Goal: Task Accomplishment & Management: Manage account settings

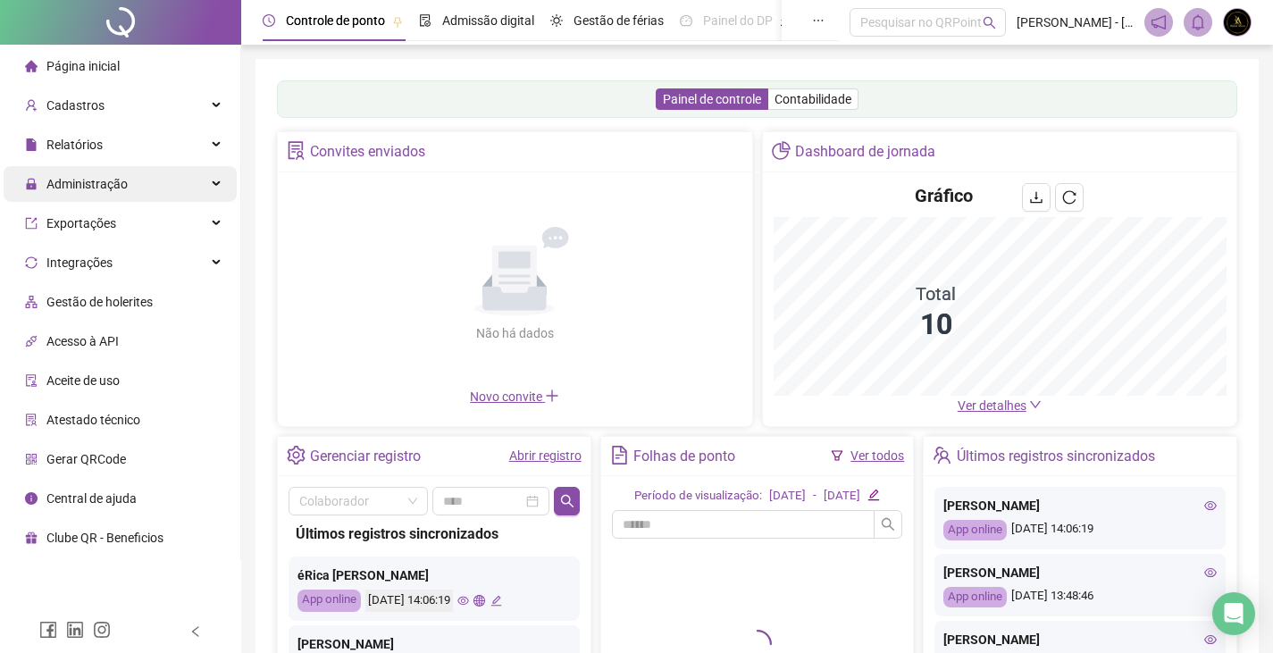
click at [147, 194] on div "Administração" at bounding box center [120, 184] width 233 height 36
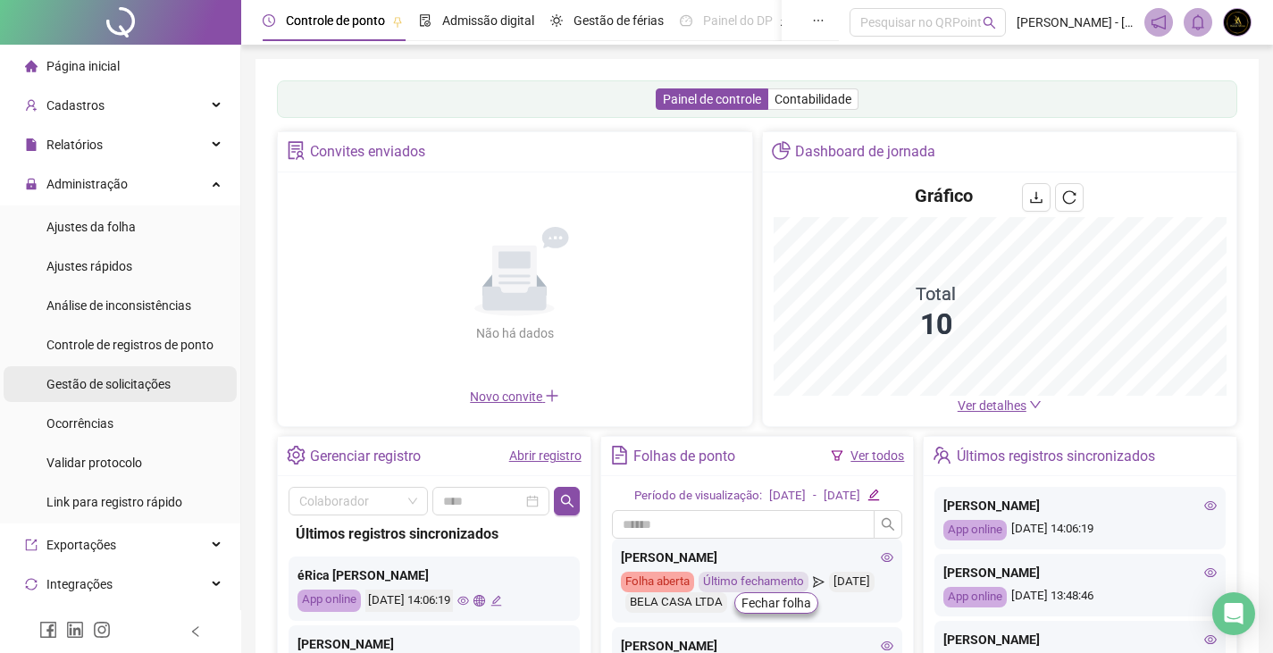
click at [121, 377] on span "Gestão de solicitações" at bounding box center [108, 384] width 124 height 14
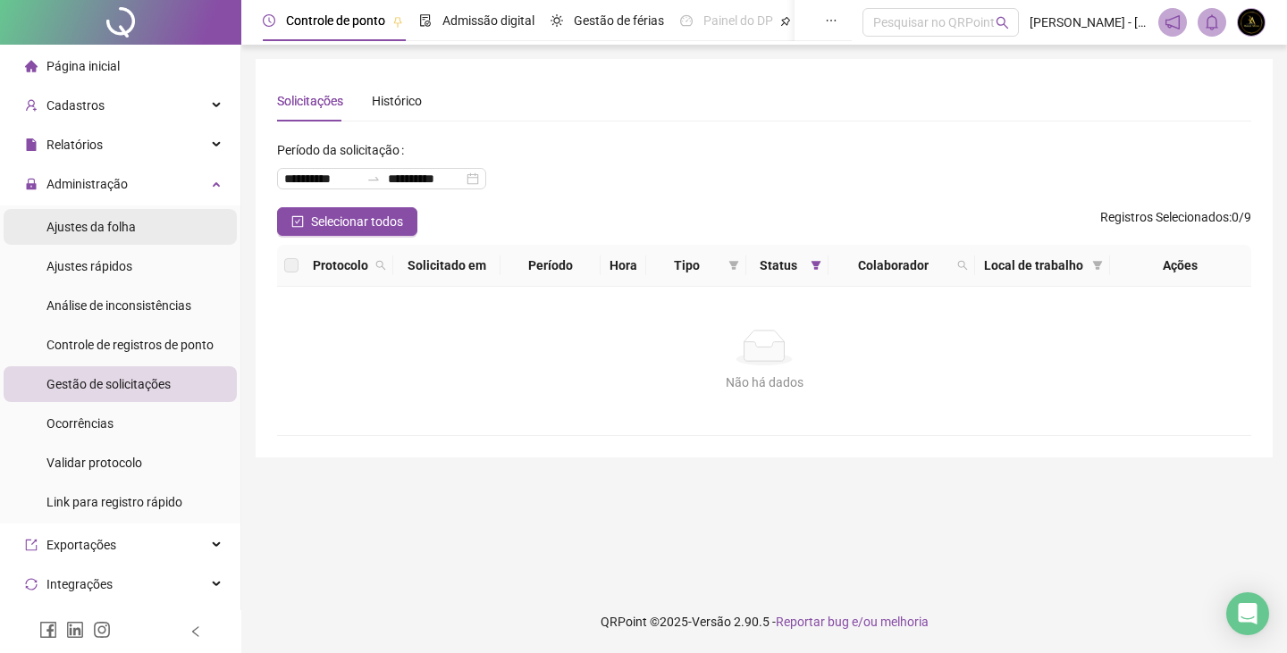
click at [138, 230] on li "Ajustes da folha" at bounding box center [120, 227] width 233 height 36
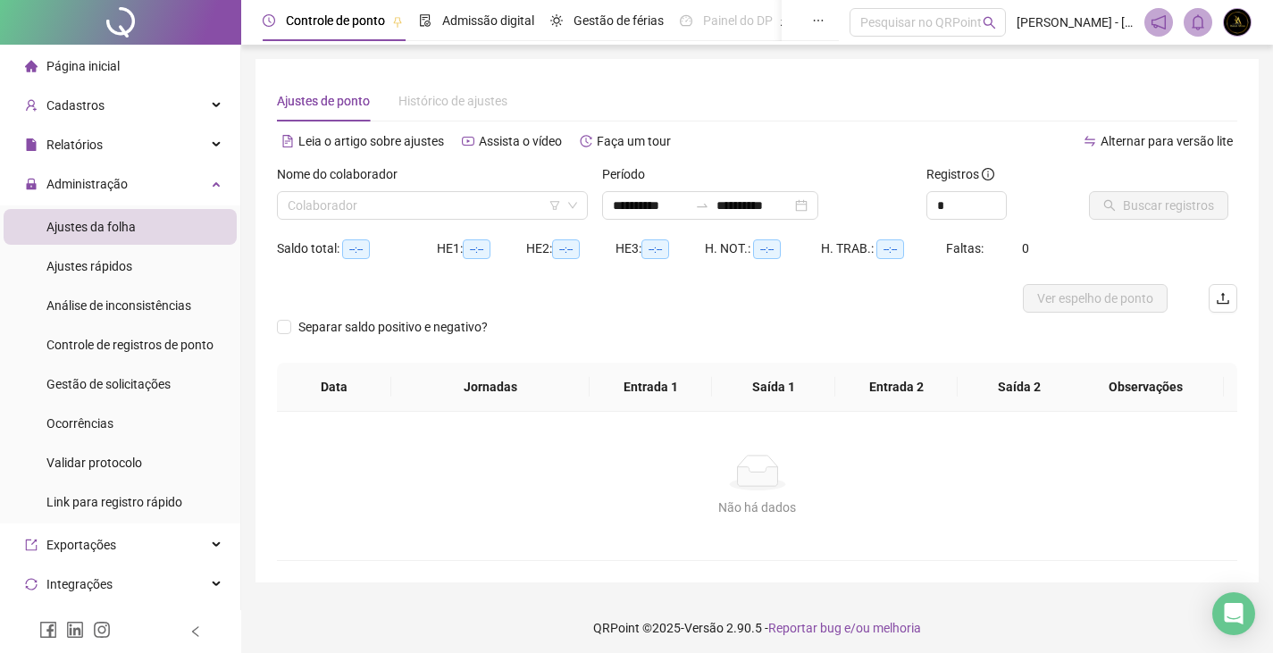
type input "**********"
click at [425, 205] on input "search" at bounding box center [424, 205] width 273 height 27
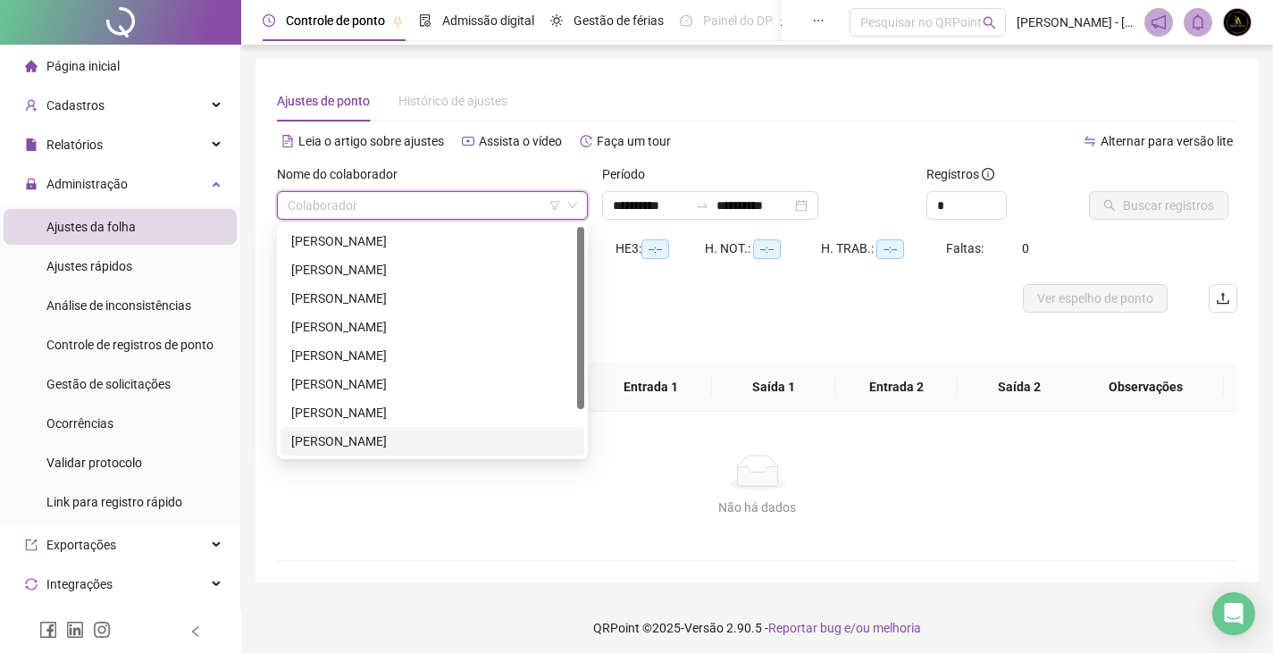
click at [351, 443] on div "[PERSON_NAME]" at bounding box center [432, 442] width 282 height 20
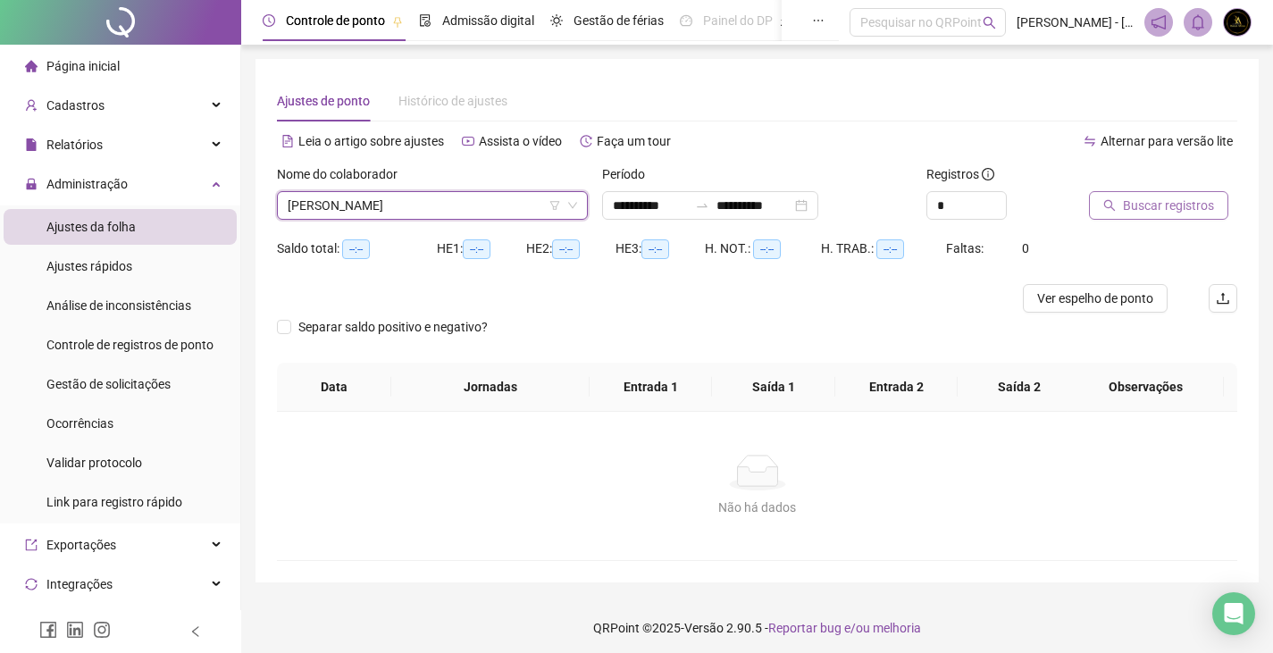
click at [1187, 205] on span "Buscar registros" at bounding box center [1168, 206] width 91 height 20
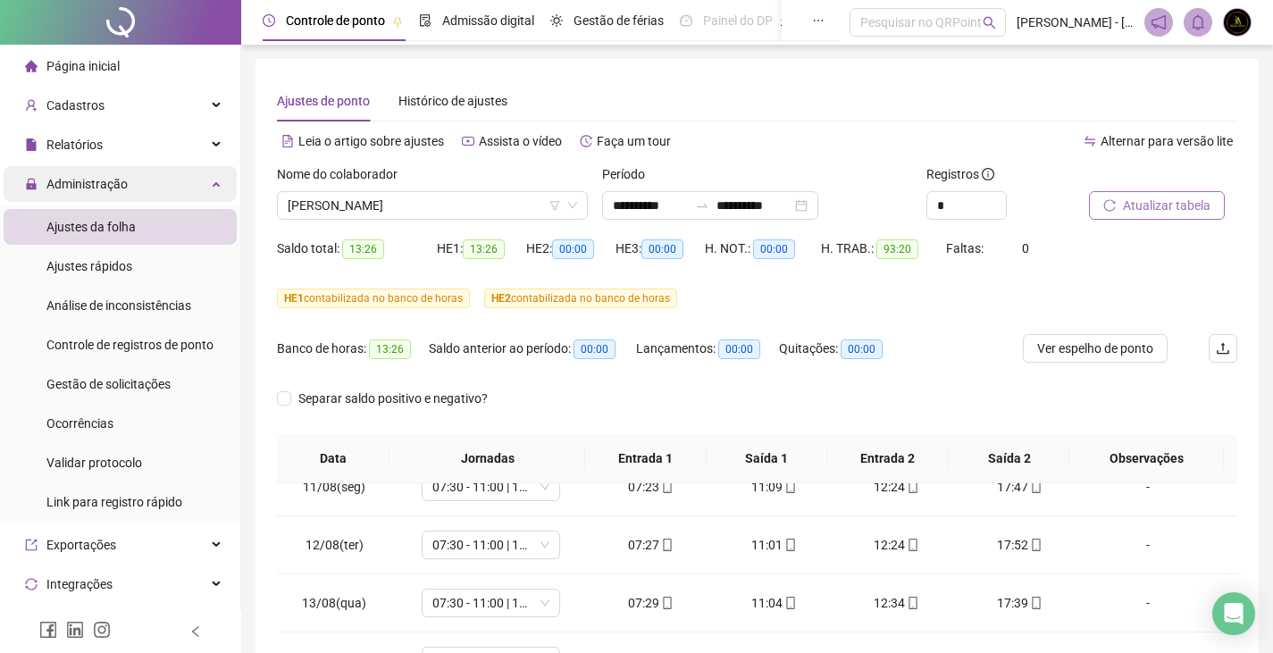
click at [165, 200] on div "Administração" at bounding box center [120, 184] width 233 height 36
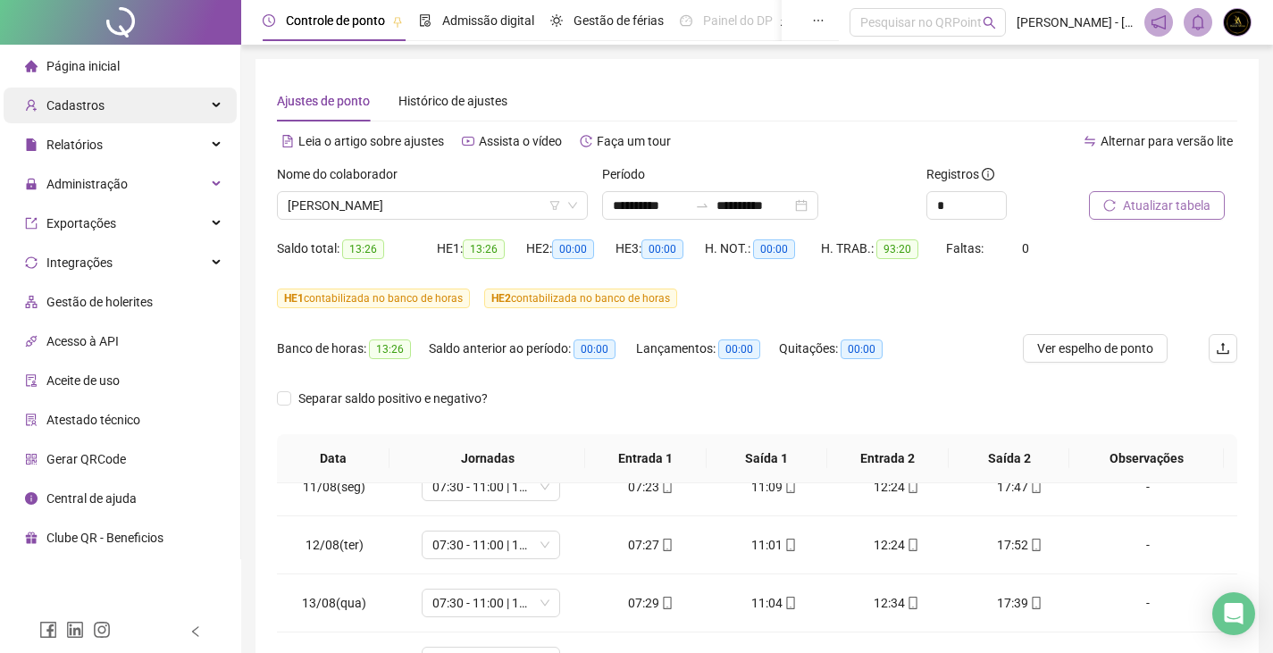
click at [155, 116] on div "Cadastros" at bounding box center [120, 106] width 233 height 36
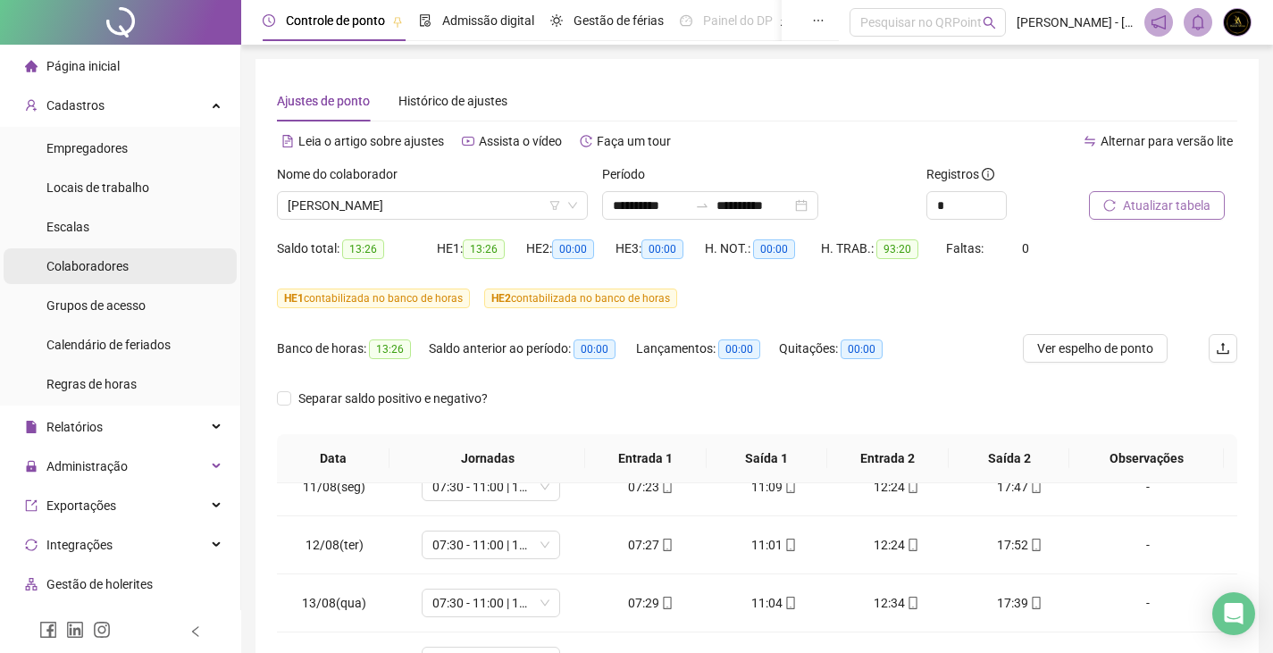
click at [123, 267] on span "Colaboradores" at bounding box center [87, 266] width 82 height 14
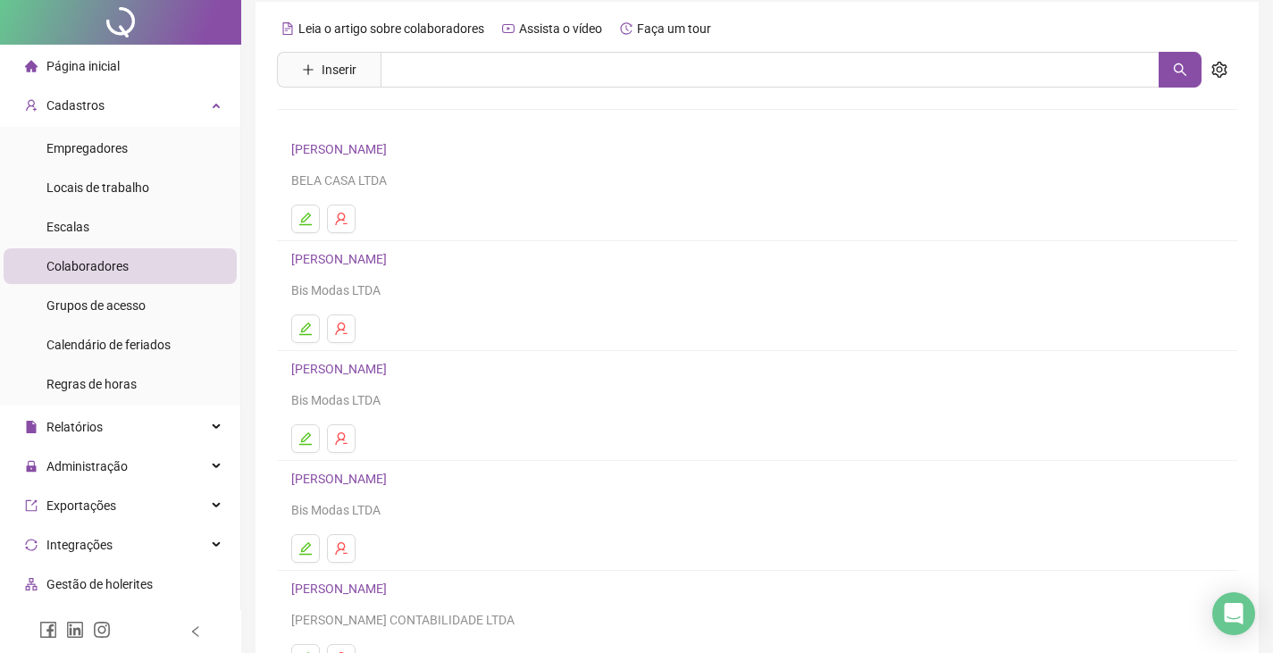
scroll to position [89, 0]
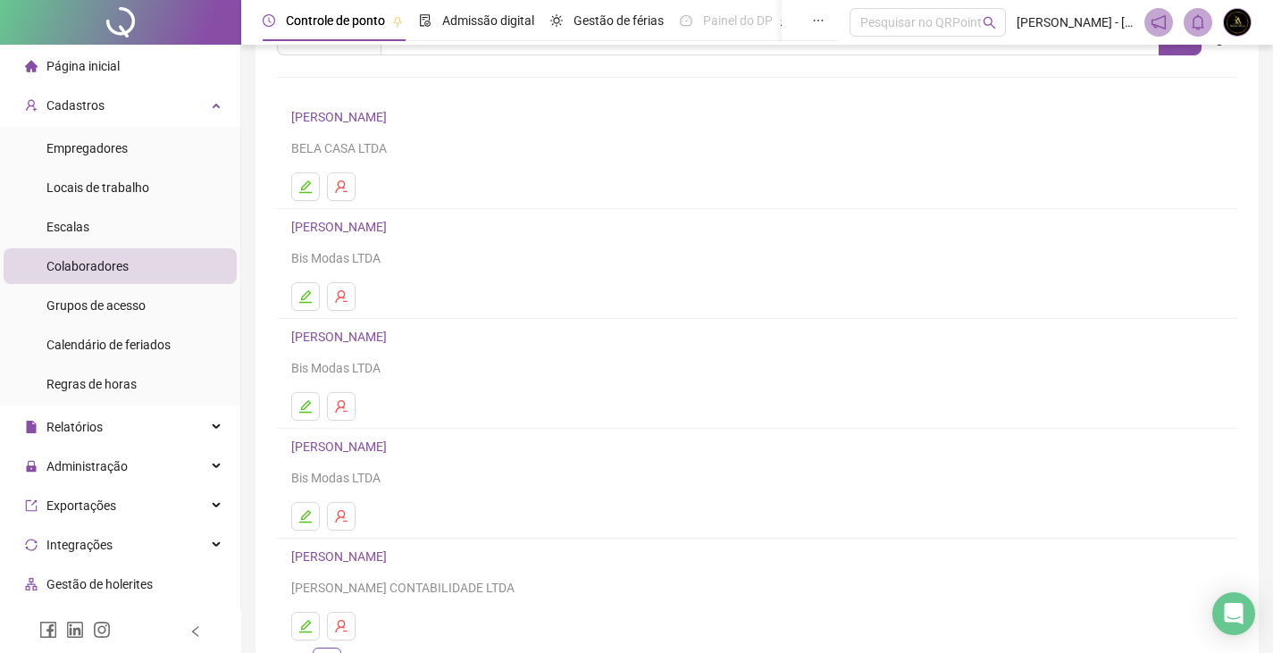
click at [392, 333] on link "[PERSON_NAME]" at bounding box center [341, 337] width 101 height 14
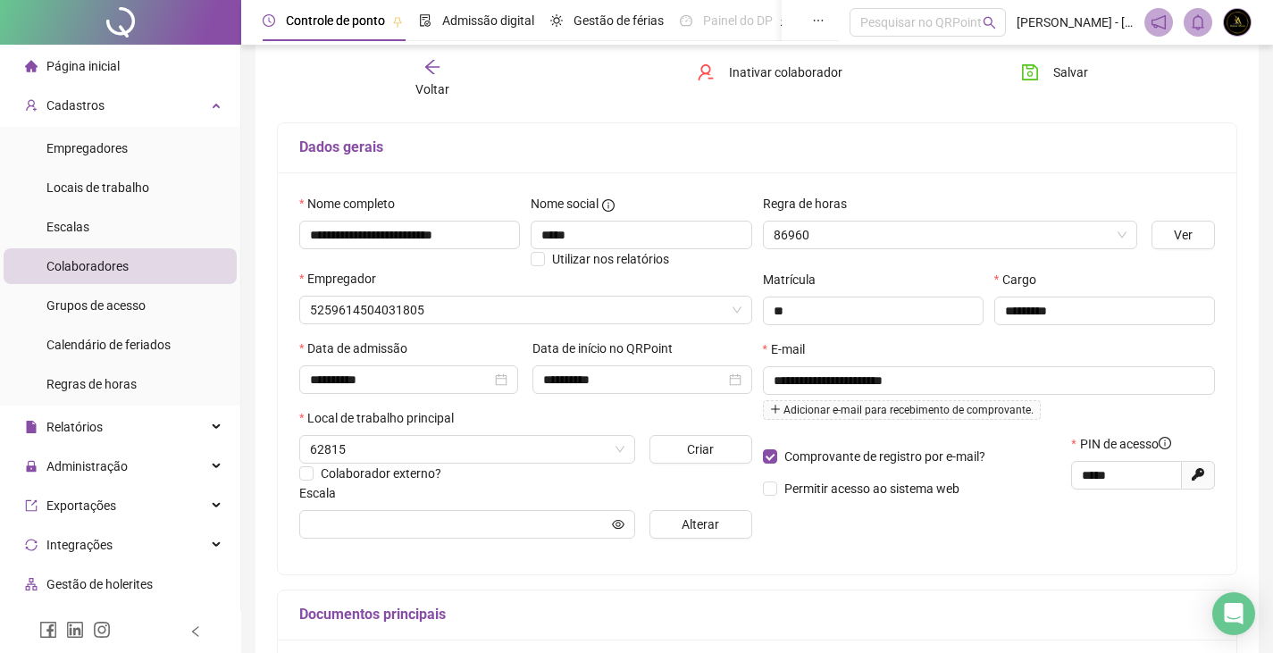
type input "**********"
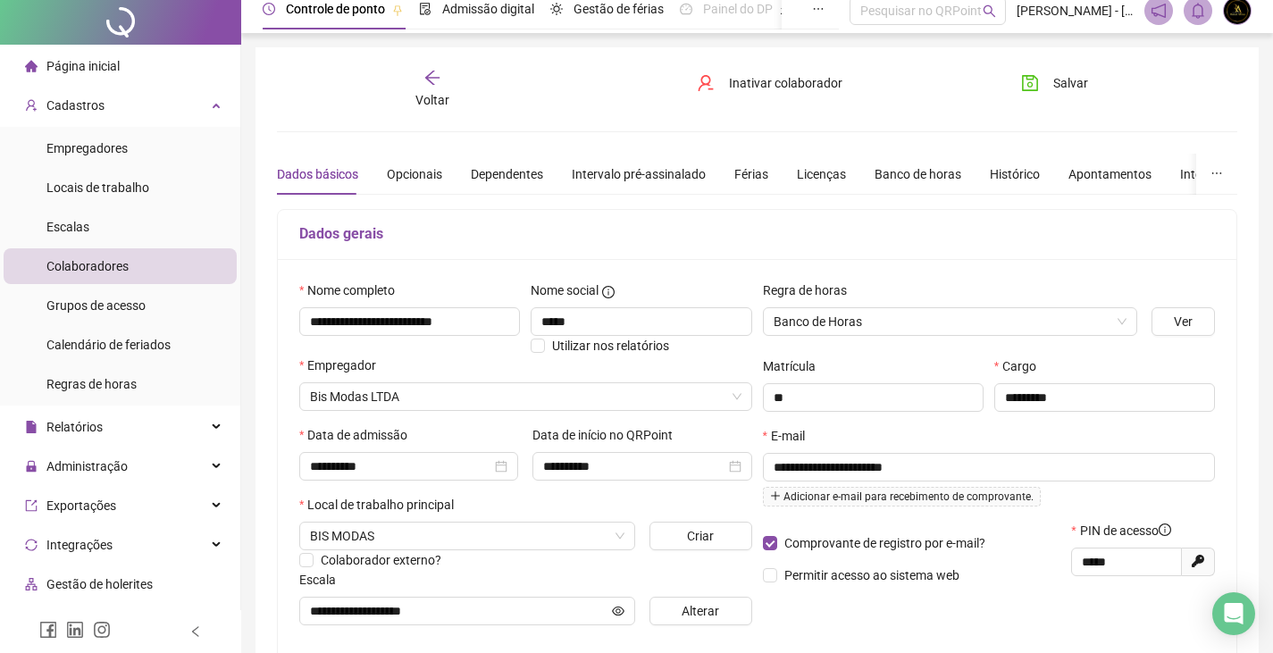
scroll to position [0, 0]
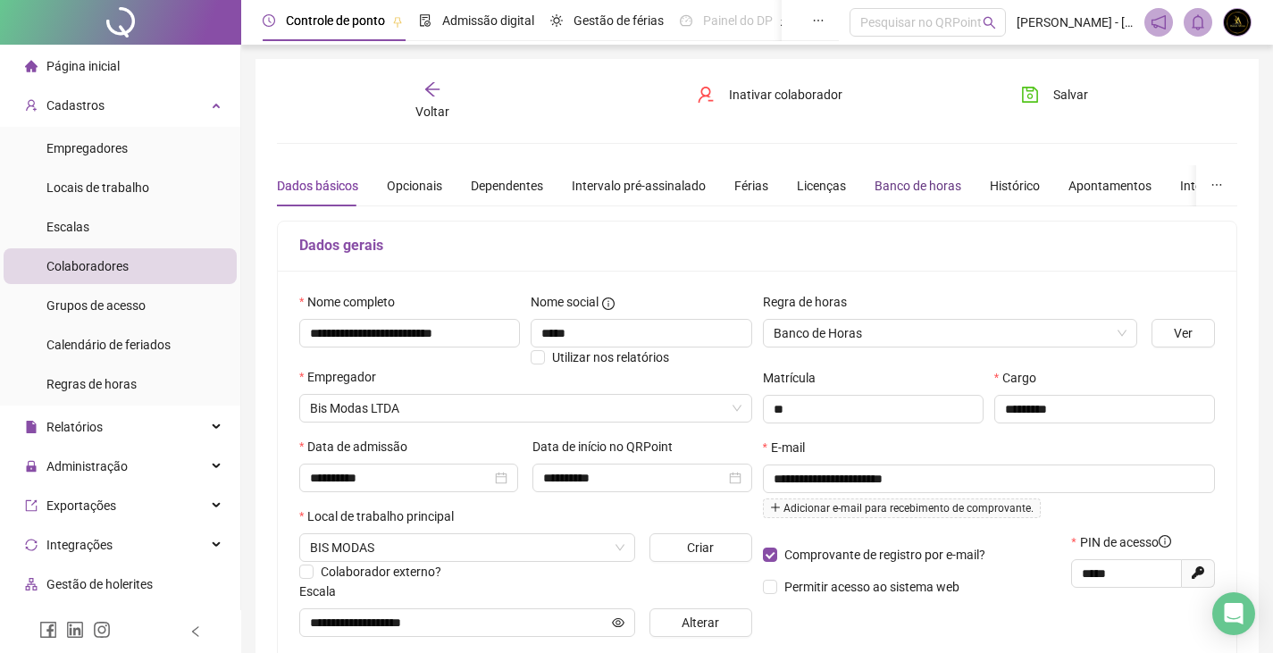
click at [924, 179] on div "Banco de horas" at bounding box center [918, 186] width 87 height 20
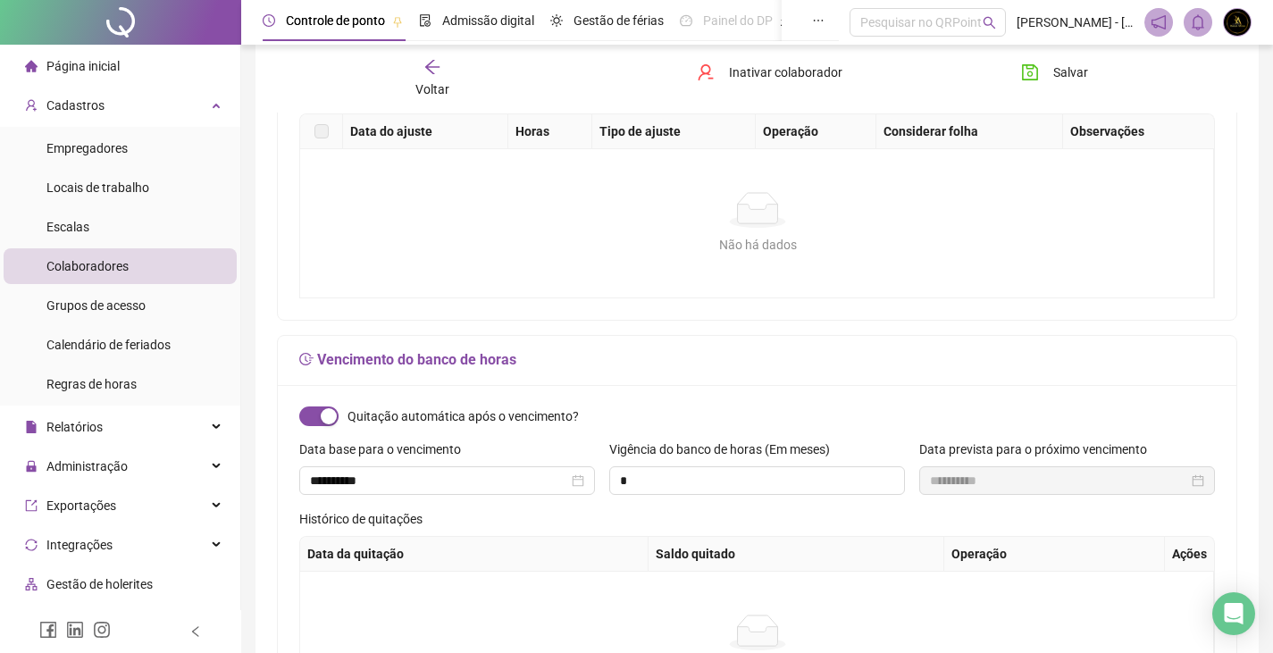
scroll to position [447, 0]
click at [427, 75] on icon "arrow-left" at bounding box center [433, 67] width 18 height 18
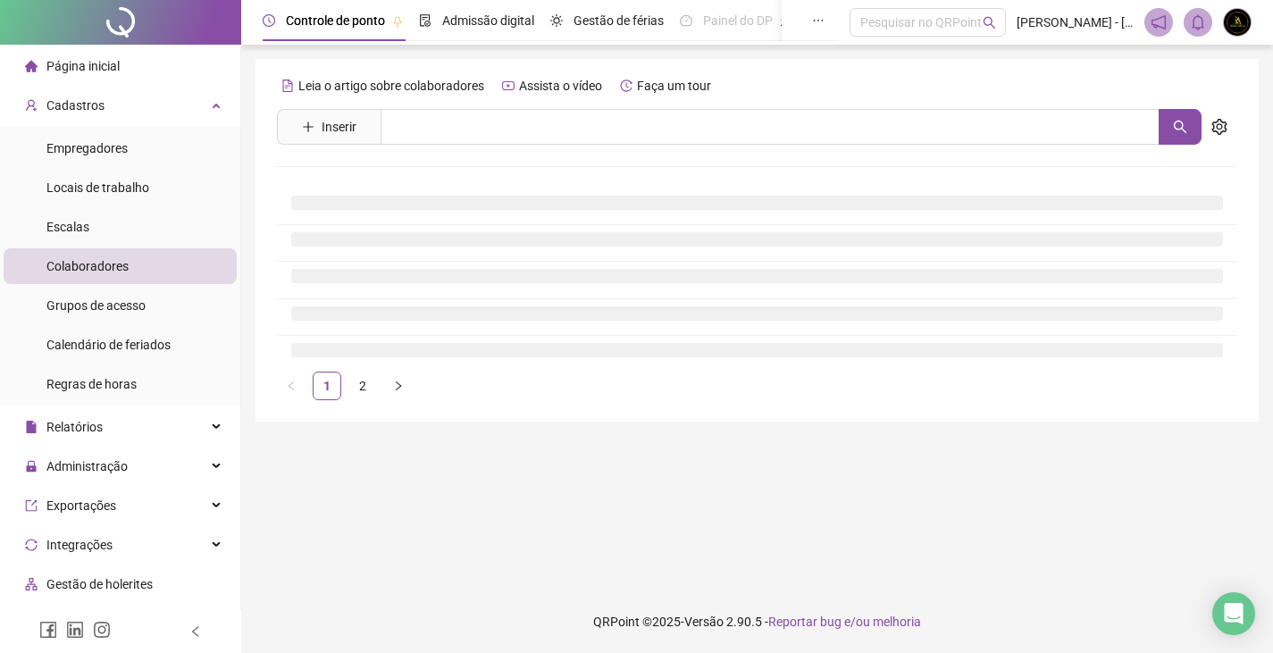
scroll to position [0, 0]
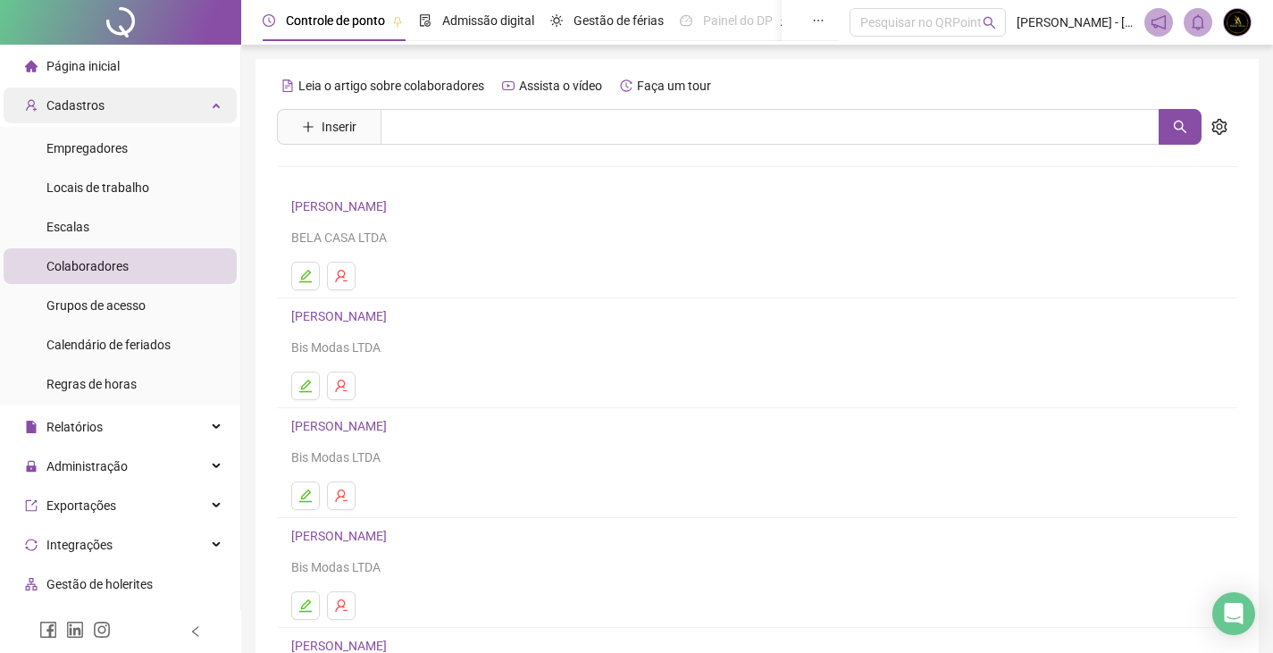
click at [205, 96] on div "Cadastros" at bounding box center [120, 106] width 233 height 36
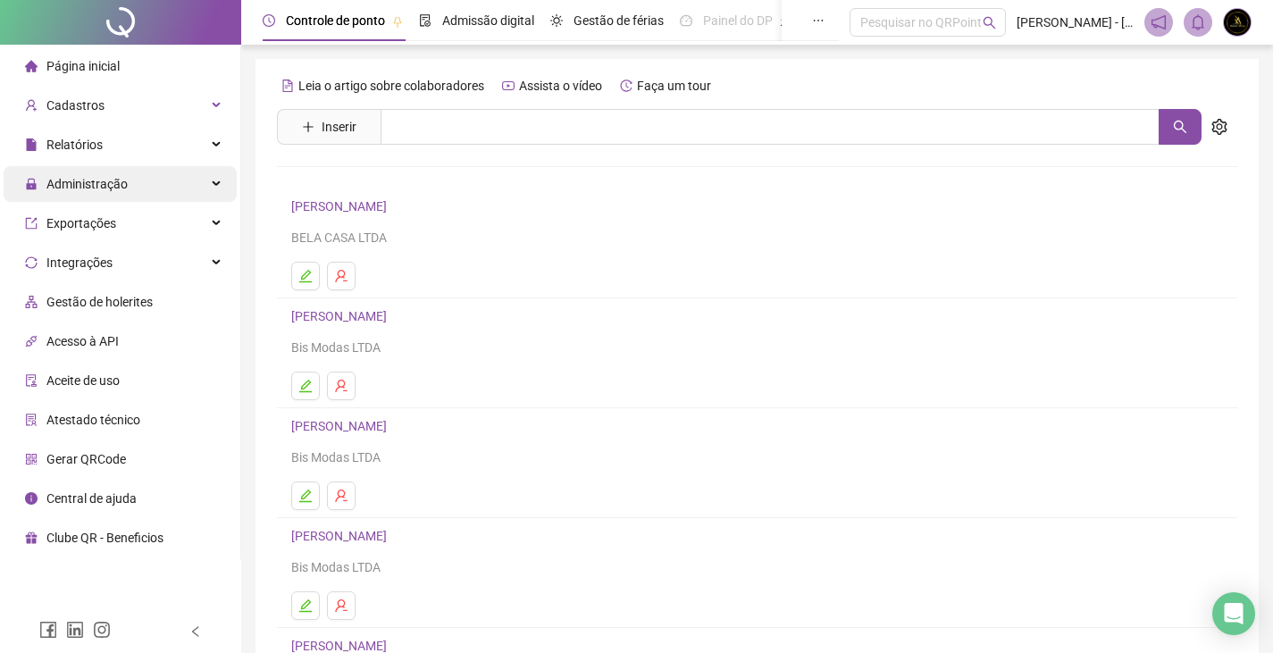
click at [159, 181] on div "Administração" at bounding box center [120, 184] width 233 height 36
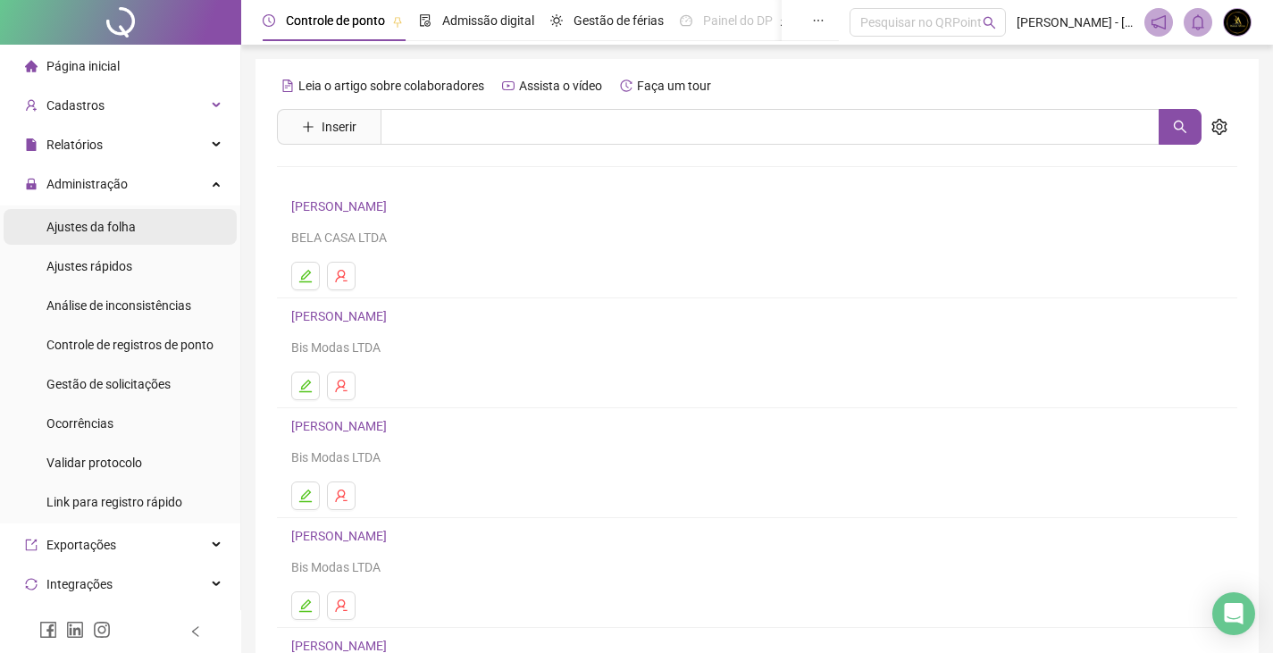
click at [138, 229] on li "Ajustes da folha" at bounding box center [120, 227] width 233 height 36
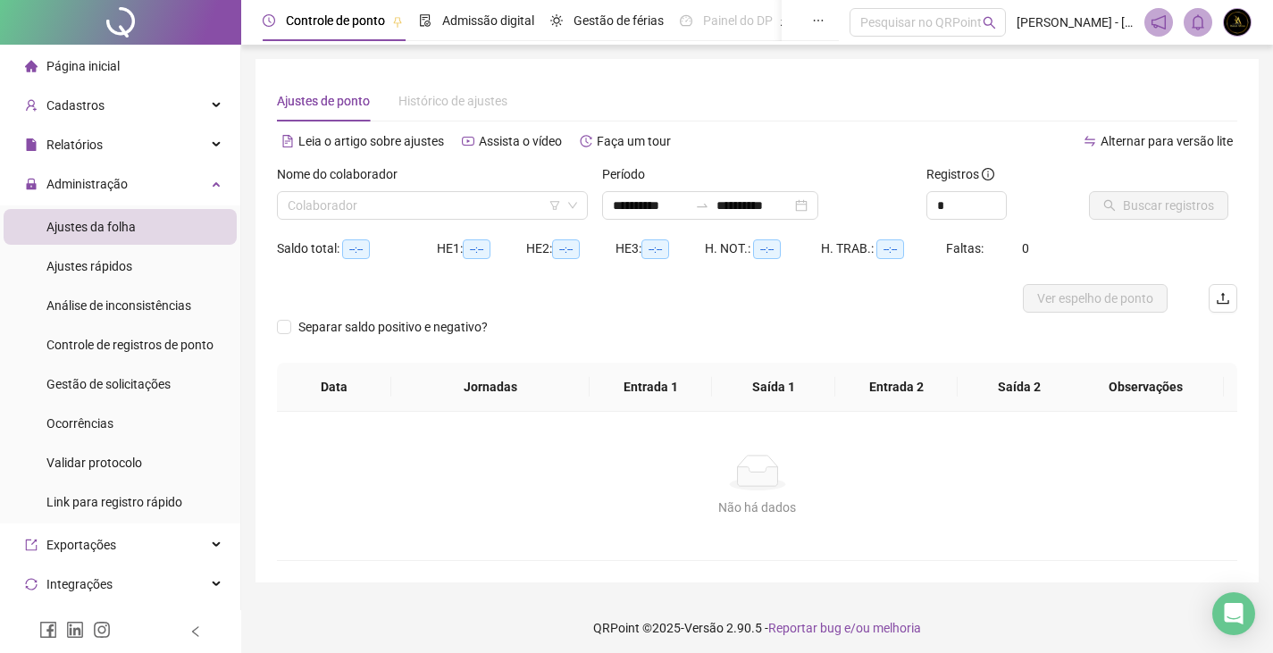
type input "**********"
click at [399, 204] on input "search" at bounding box center [424, 205] width 273 height 27
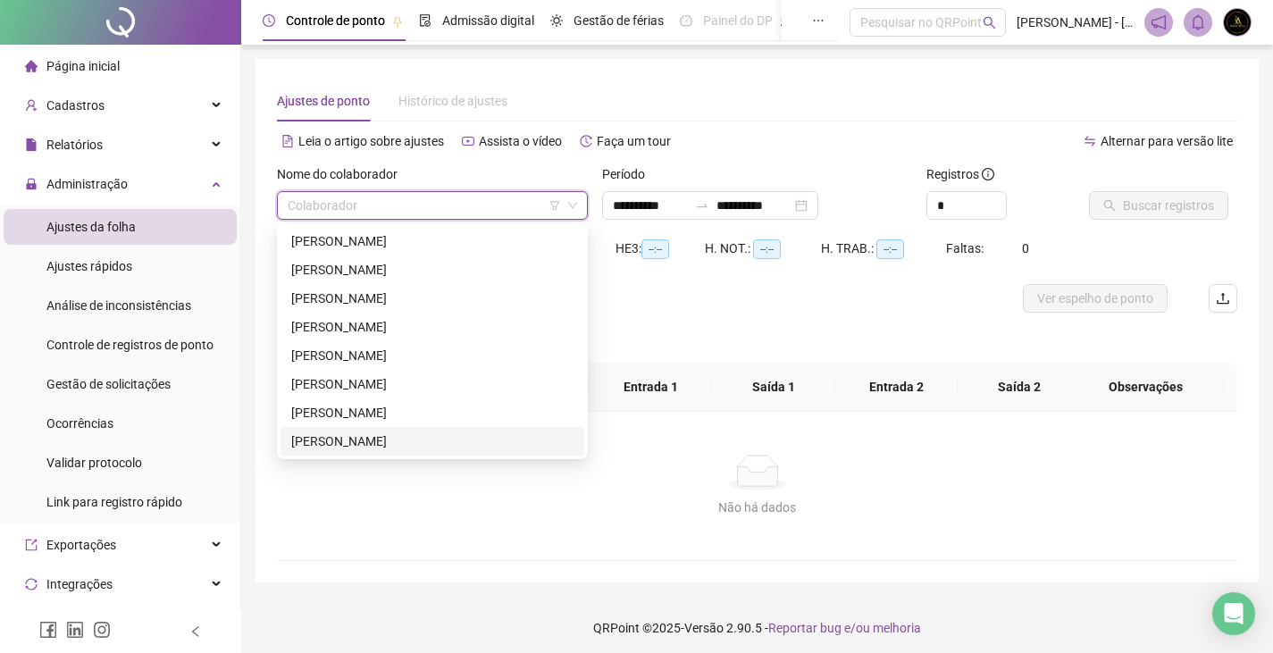
click at [377, 432] on div "[PERSON_NAME]" at bounding box center [432, 442] width 282 height 20
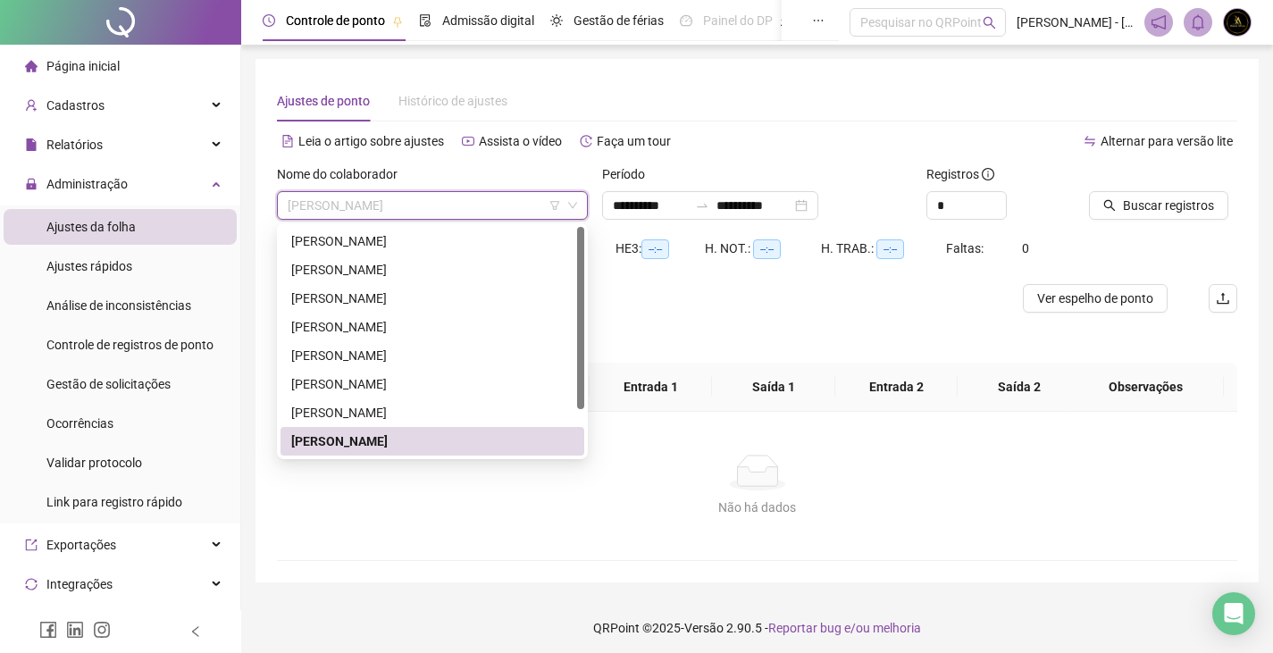
click at [505, 215] on span "[PERSON_NAME]" at bounding box center [432, 205] width 289 height 27
click at [407, 306] on div "[PERSON_NAME]" at bounding box center [432, 299] width 282 height 20
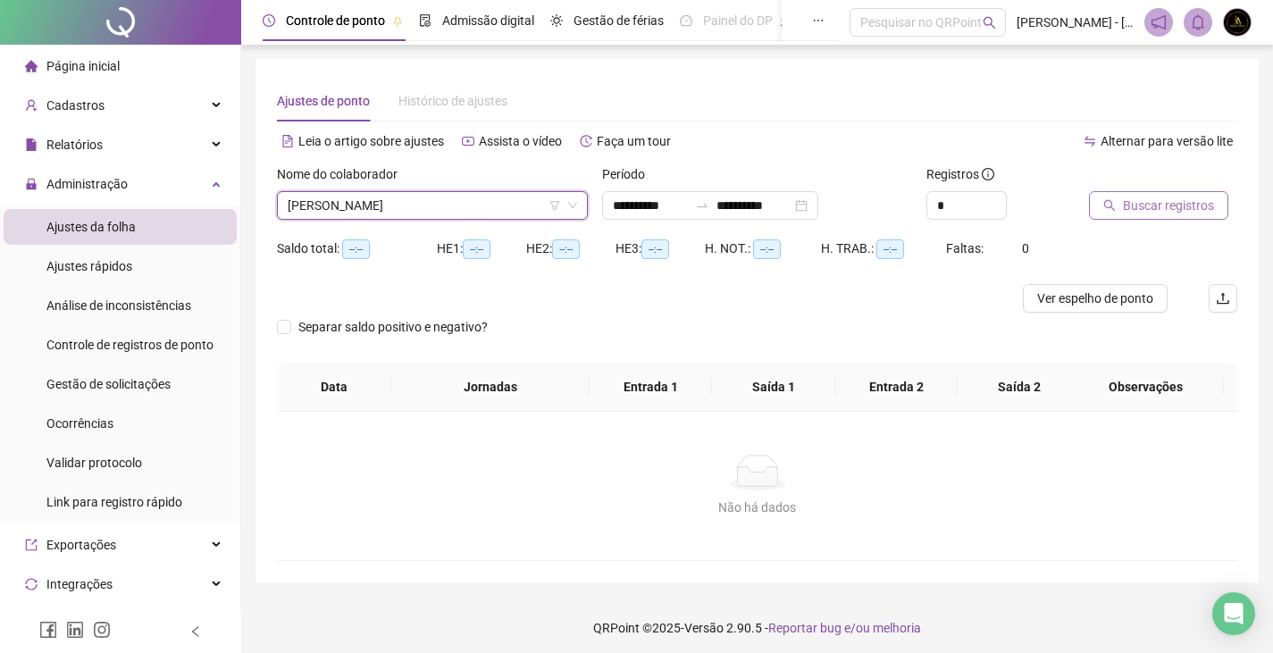
click at [1119, 208] on button "Buscar registros" at bounding box center [1158, 205] width 139 height 29
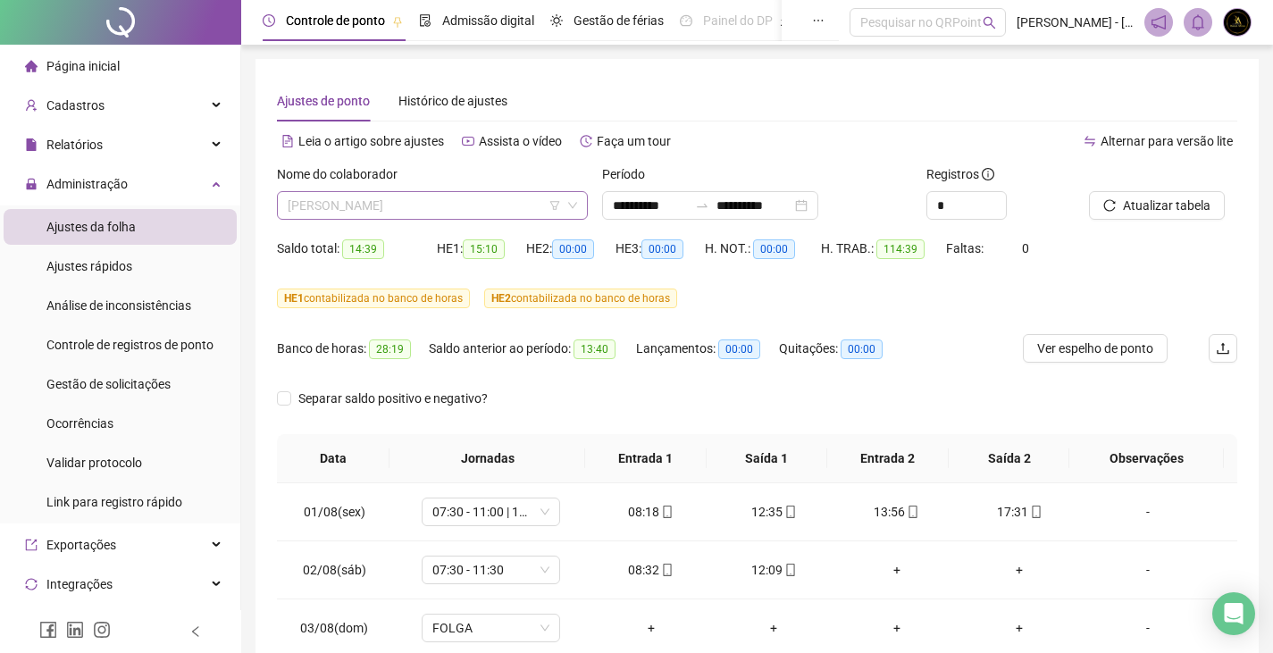
click at [548, 210] on span "[PERSON_NAME]" at bounding box center [432, 205] width 289 height 27
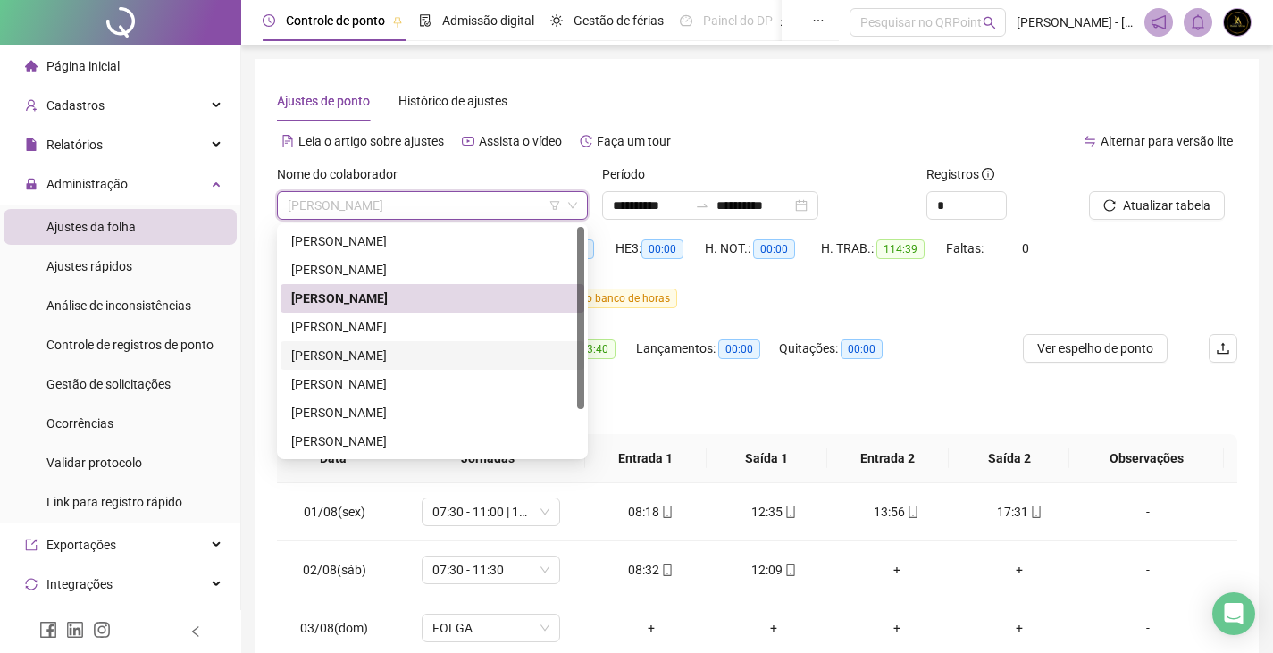
click at [841, 331] on div "HE 1 contabilizada no banco de horas HE 2 contabilizada no banco de horas" at bounding box center [757, 309] width 960 height 50
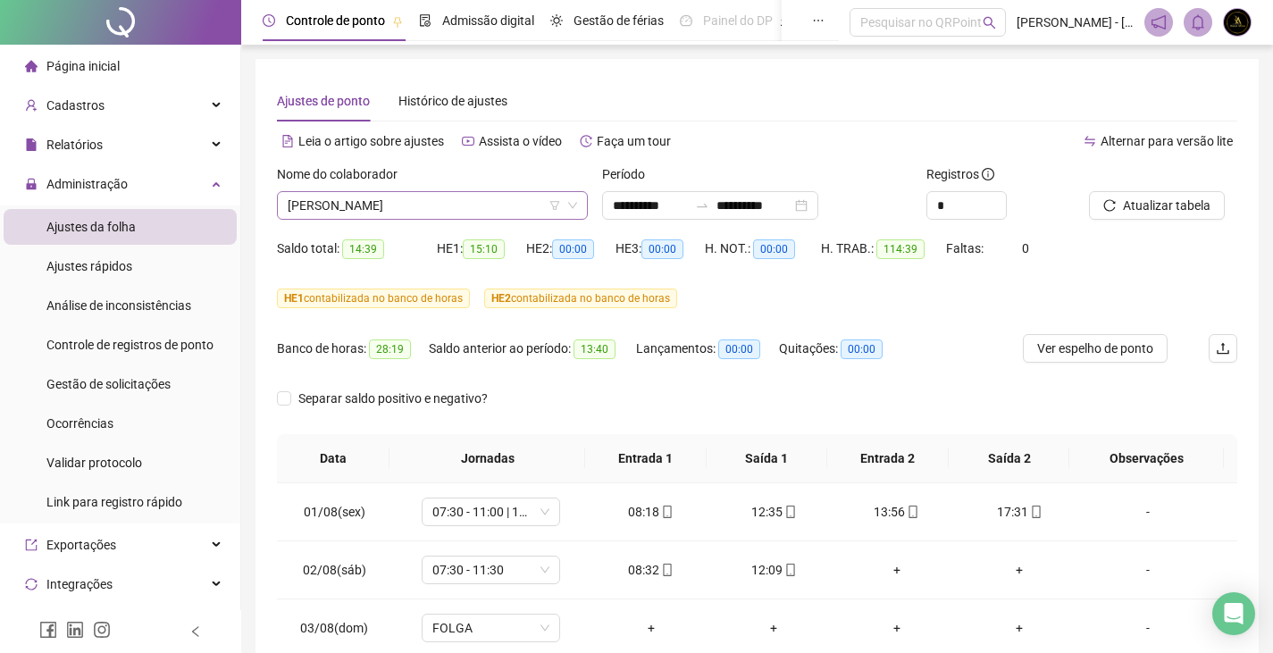
click at [480, 198] on span "[PERSON_NAME]" at bounding box center [432, 205] width 289 height 27
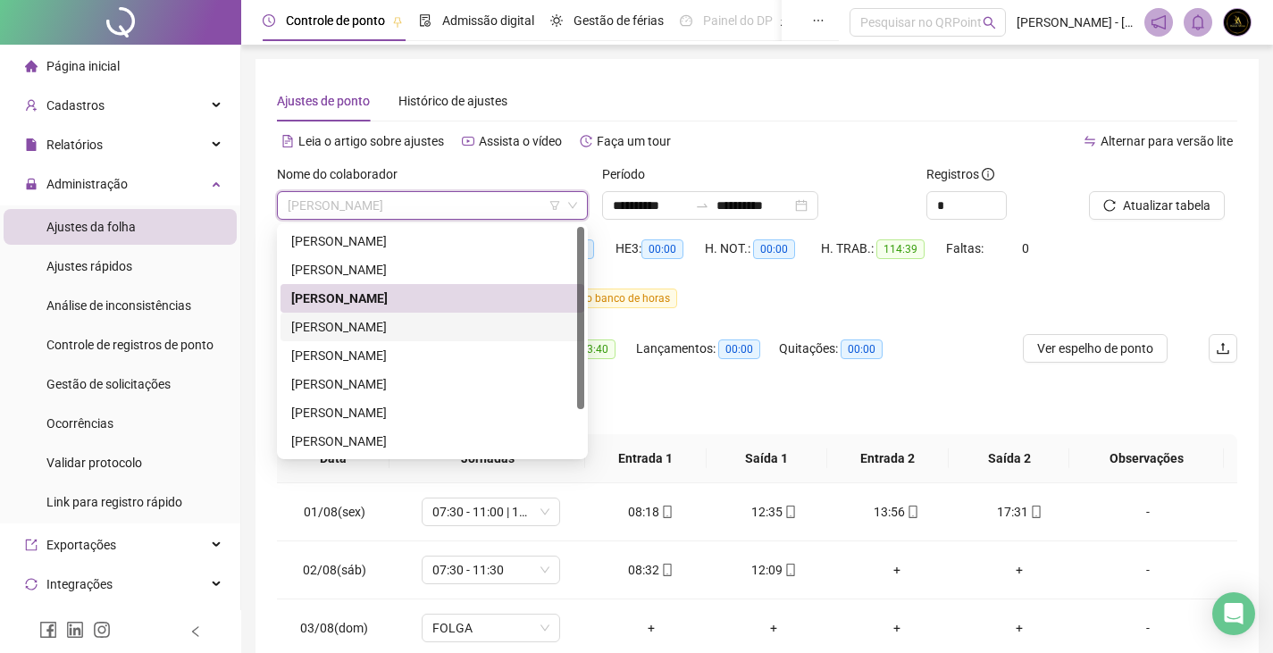
click at [457, 329] on div "[PERSON_NAME]" at bounding box center [432, 327] width 282 height 20
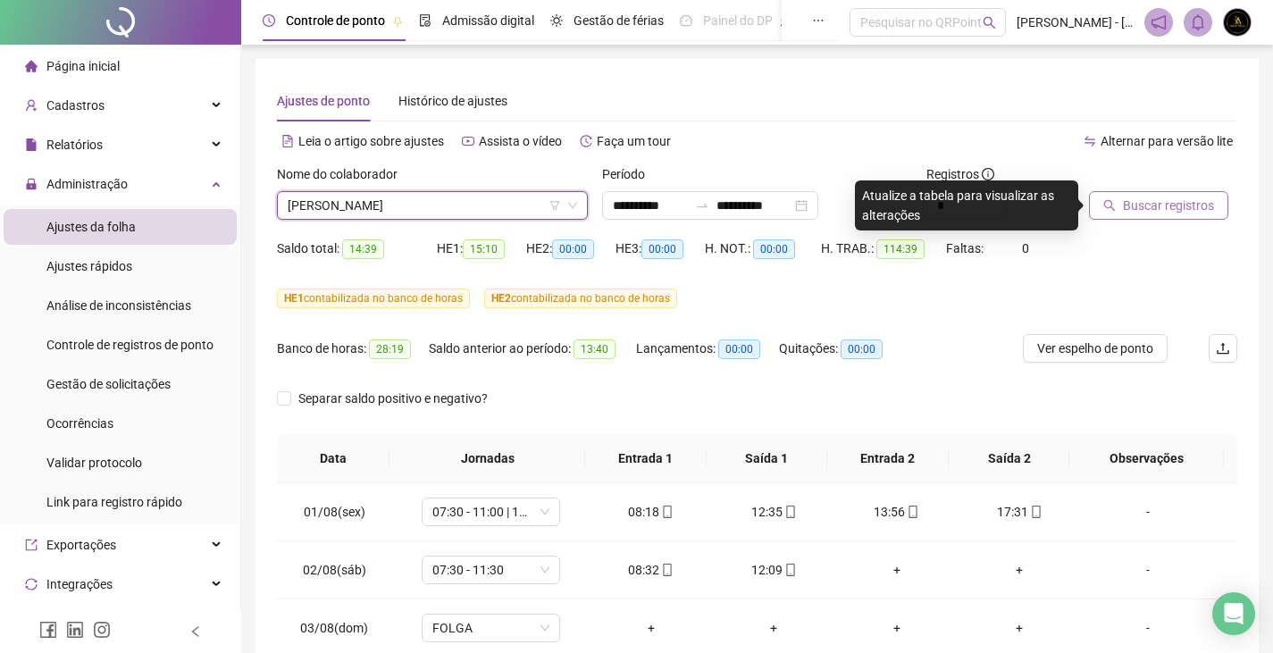
click at [1199, 219] on button "Buscar registros" at bounding box center [1158, 205] width 139 height 29
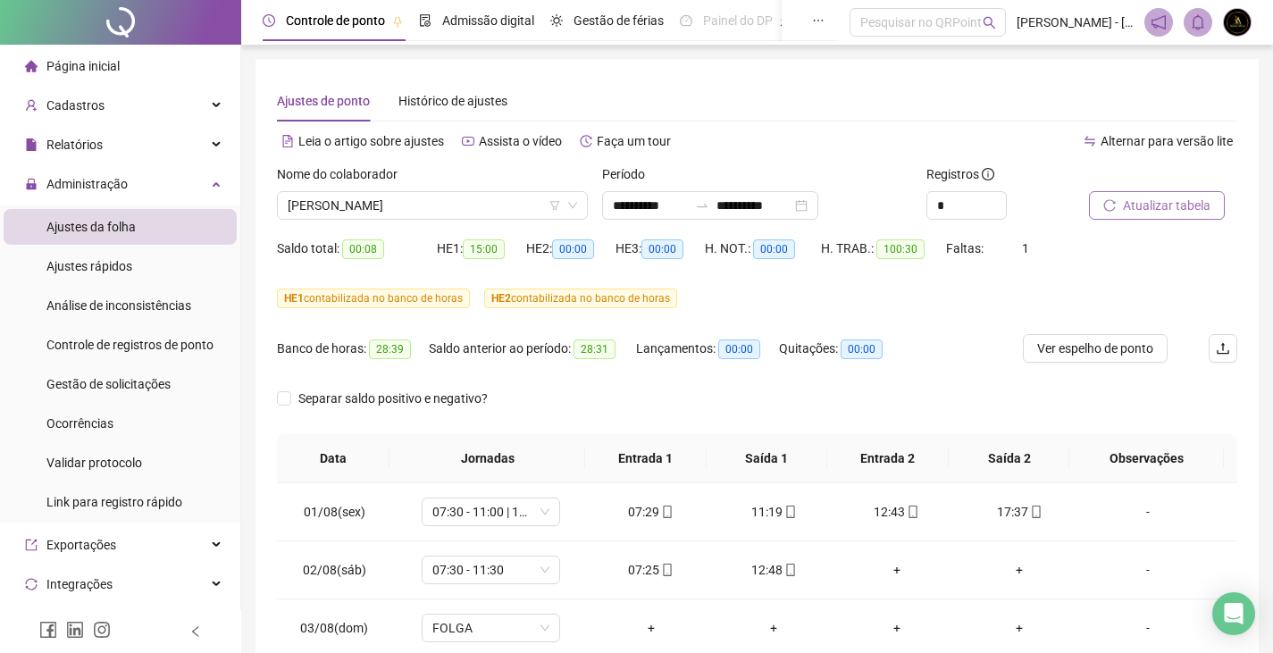
click at [1168, 205] on span "Atualizar tabela" at bounding box center [1167, 206] width 88 height 20
click at [379, 216] on span "[PERSON_NAME]" at bounding box center [432, 205] width 289 height 27
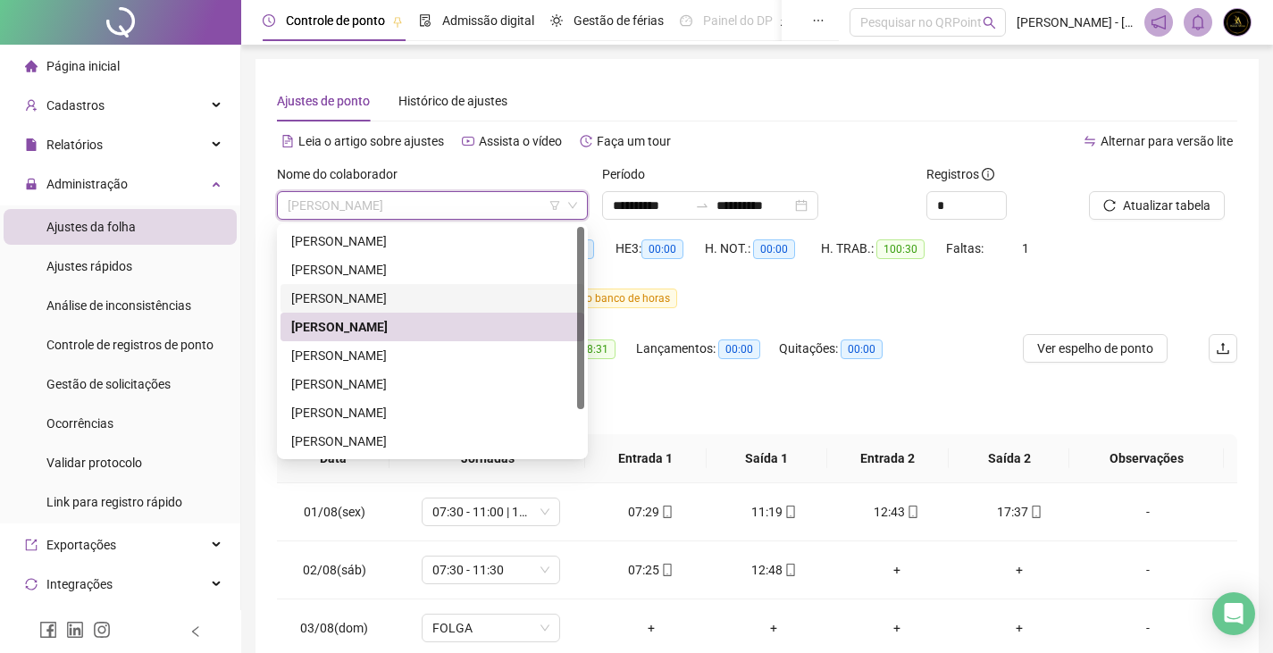
click at [360, 298] on div "[PERSON_NAME]" at bounding box center [432, 299] width 282 height 20
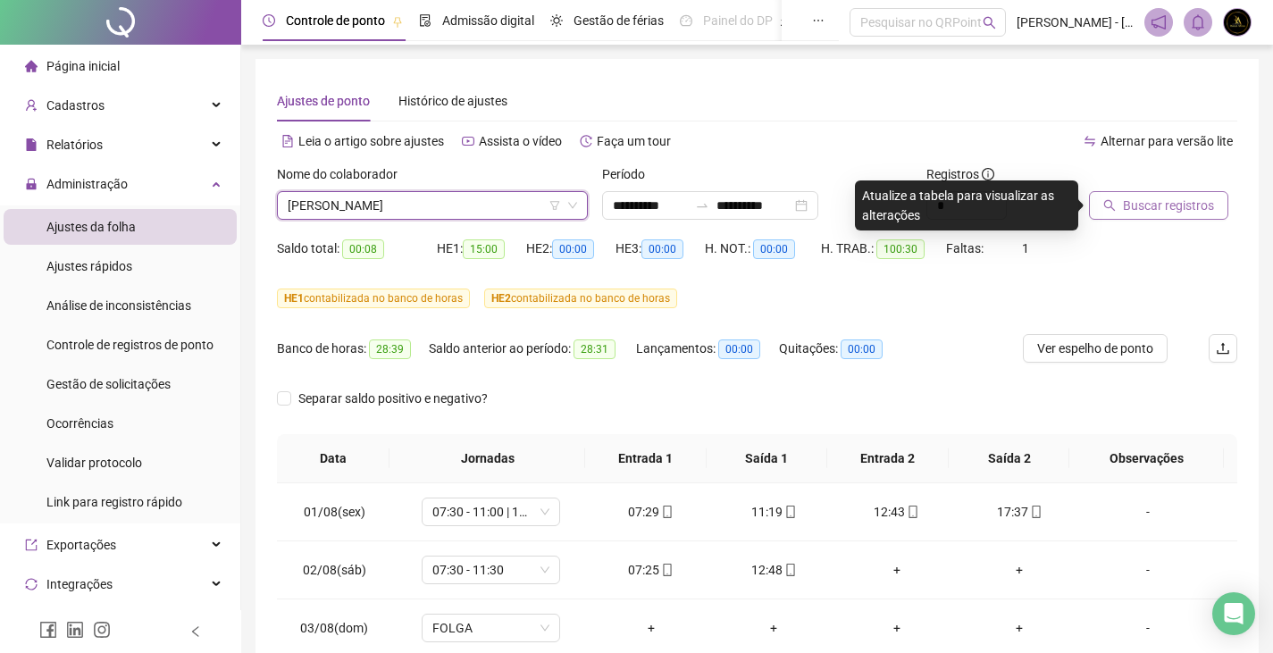
click at [1111, 208] on icon "search" at bounding box center [1109, 205] width 13 height 13
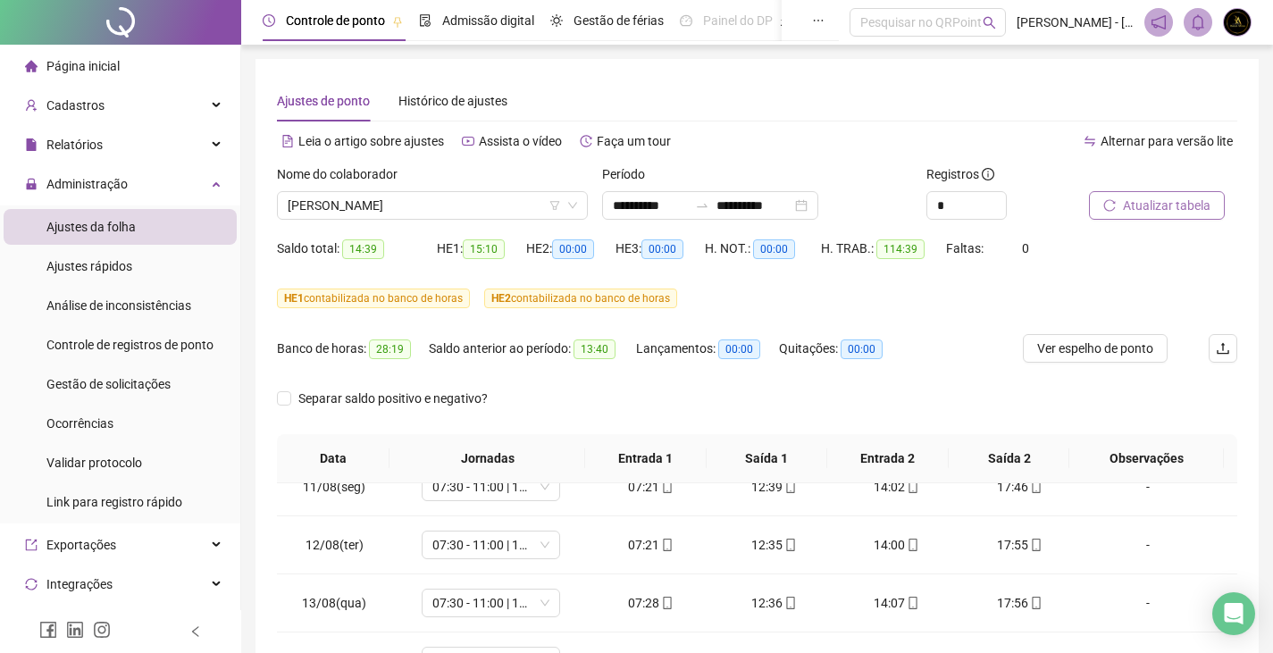
click at [1105, 211] on icon "reload" at bounding box center [1109, 205] width 13 height 13
click at [193, 180] on div "Administração" at bounding box center [120, 184] width 233 height 36
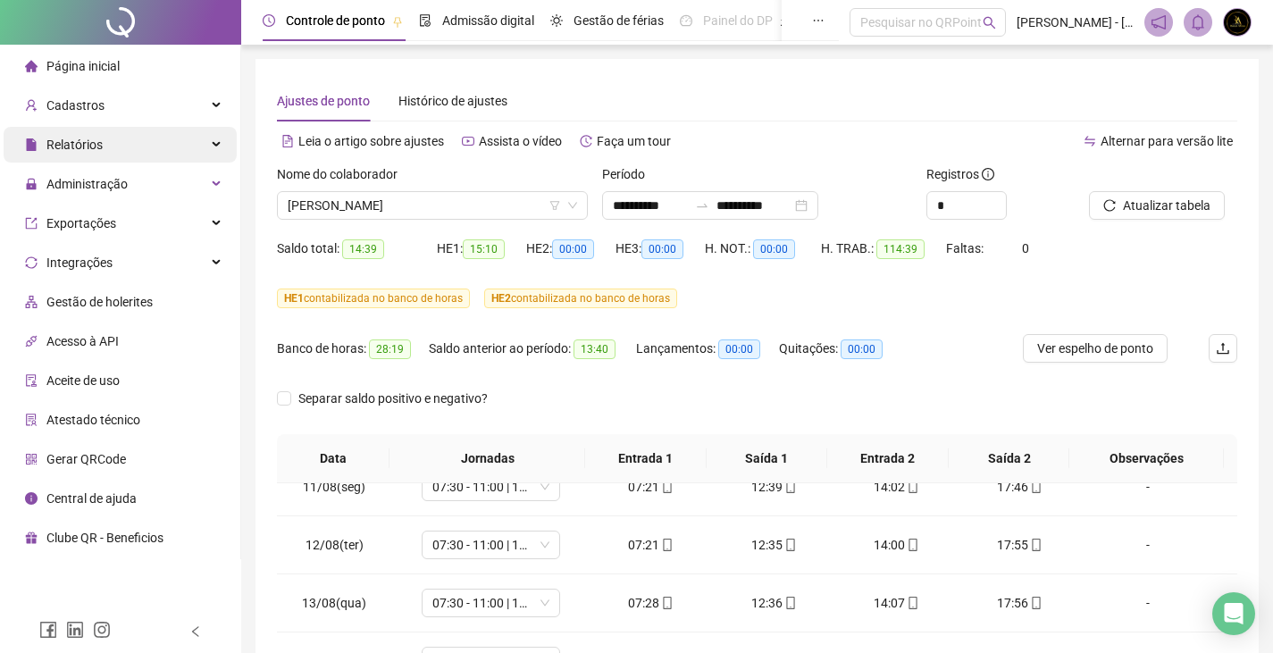
click at [200, 151] on div "Relatórios" at bounding box center [120, 145] width 233 height 36
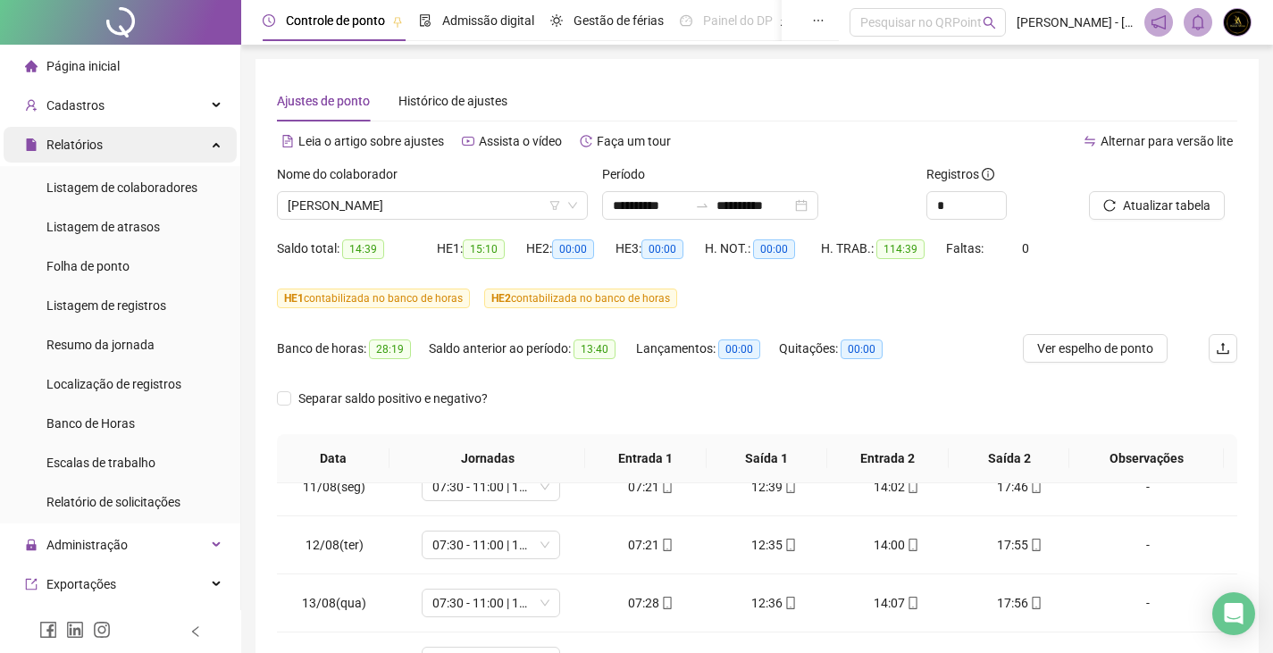
click at [165, 151] on div "Relatórios" at bounding box center [120, 145] width 233 height 36
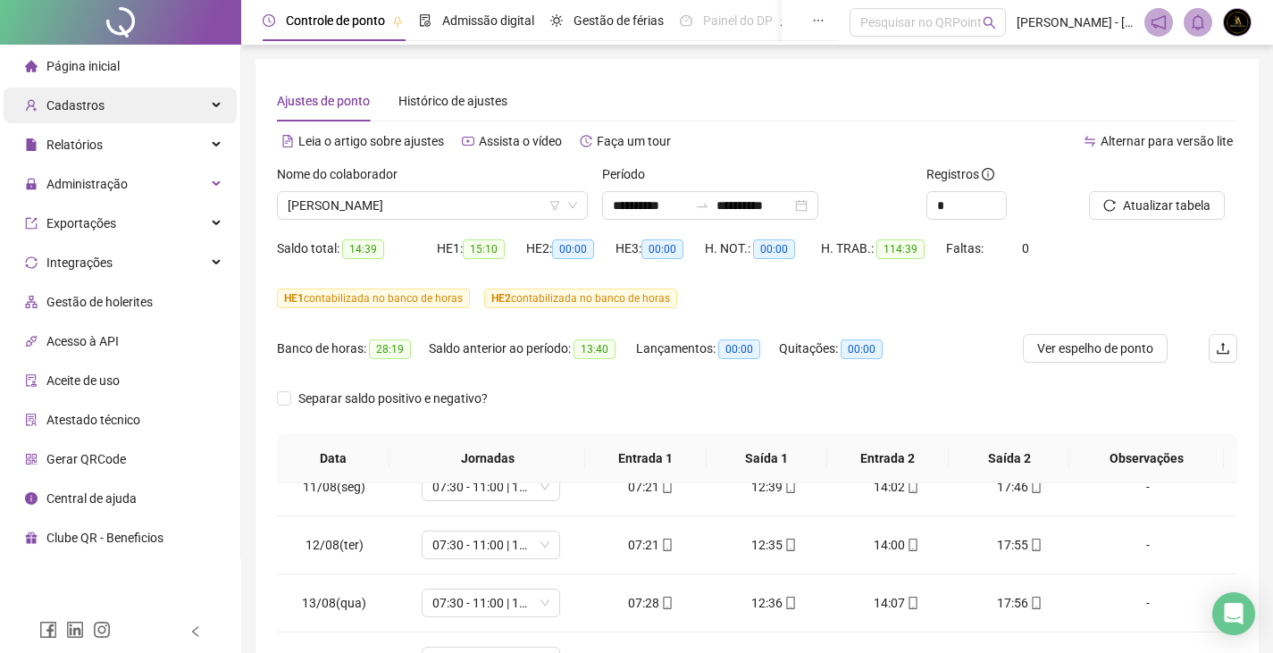
click at [162, 115] on div "Cadastros" at bounding box center [120, 106] width 233 height 36
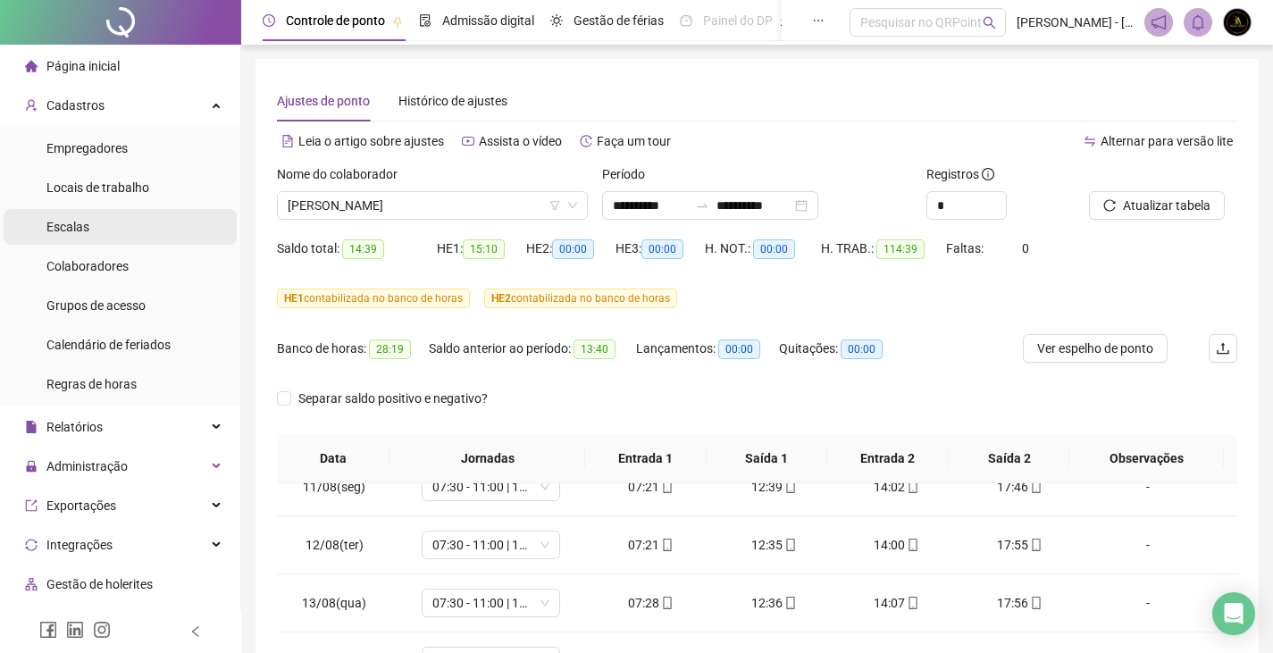
click at [104, 239] on li "Escalas" at bounding box center [120, 227] width 233 height 36
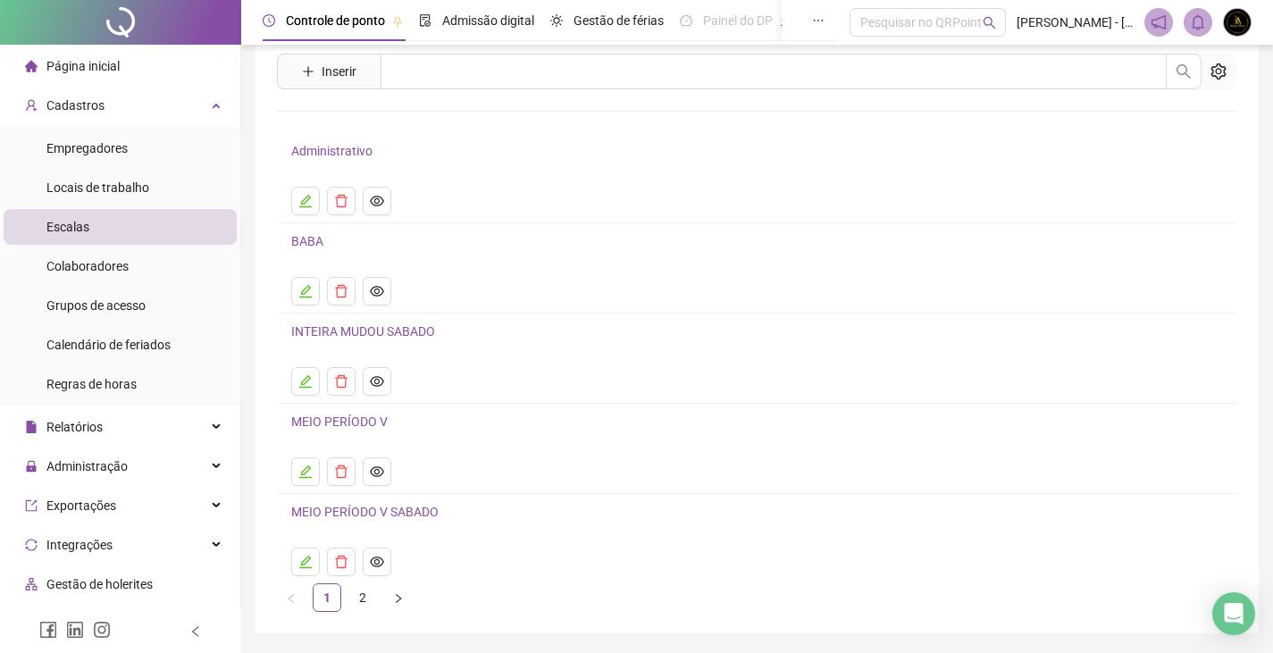
scroll to position [113, 0]
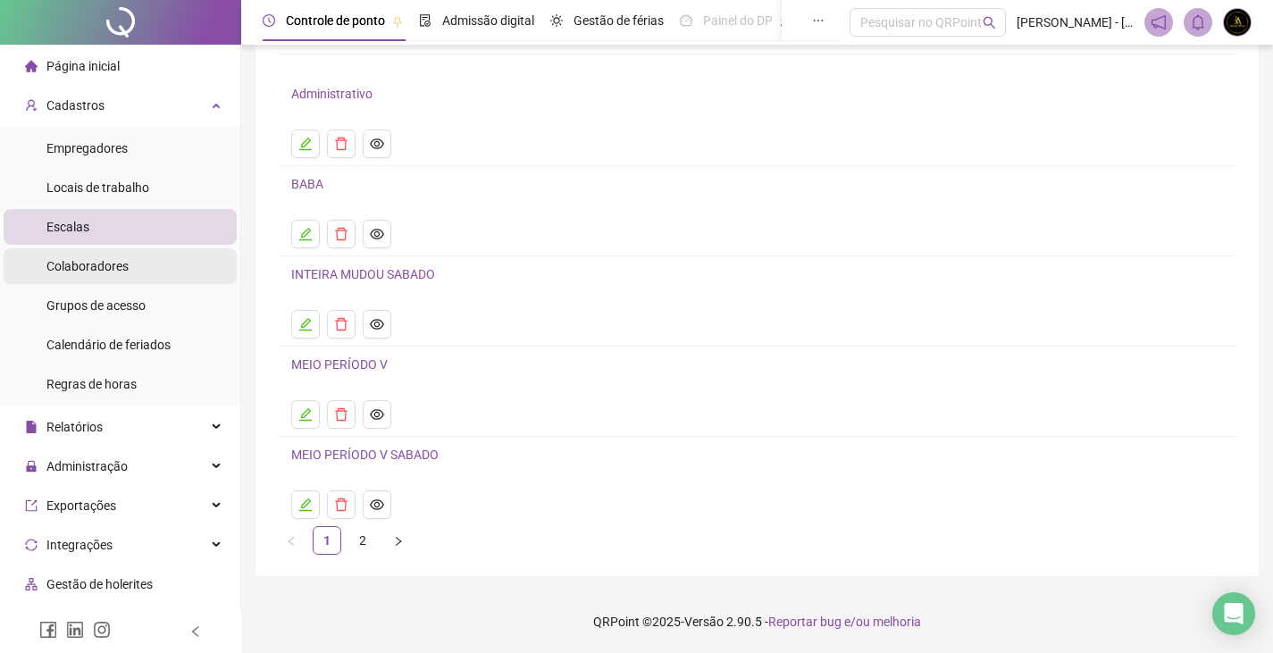
click at [119, 276] on div "Colaboradores" at bounding box center [87, 266] width 82 height 36
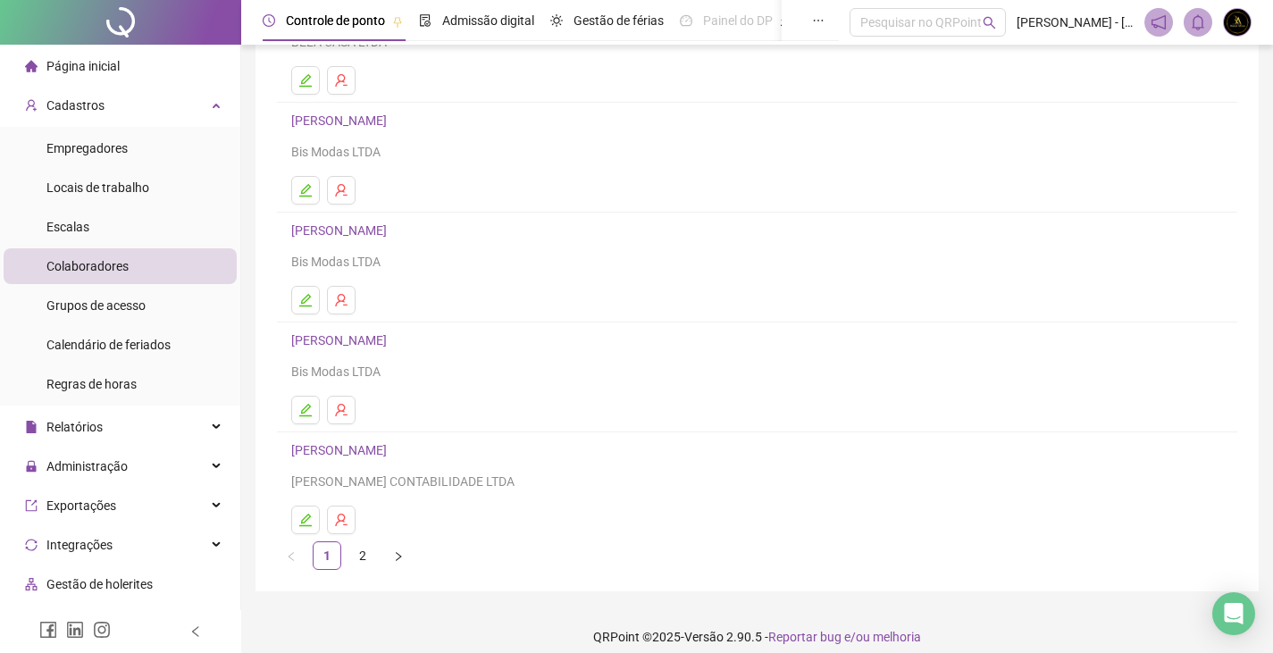
scroll to position [211, 0]
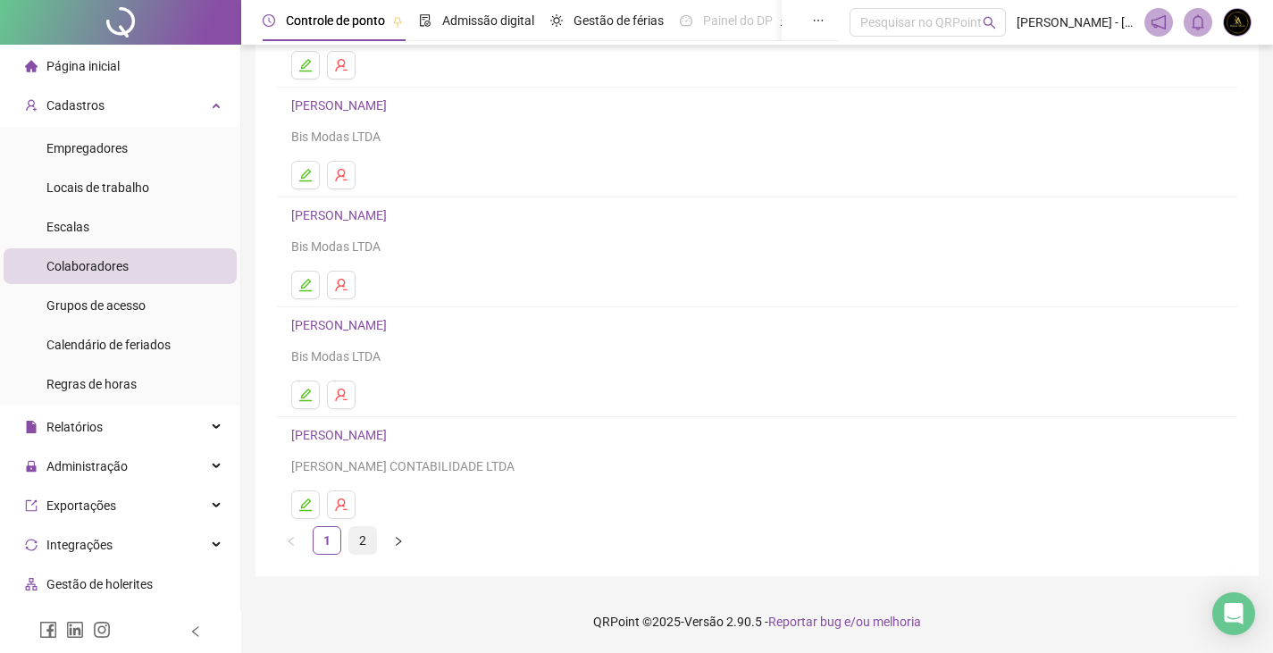
click at [362, 533] on link "2" at bounding box center [362, 540] width 27 height 27
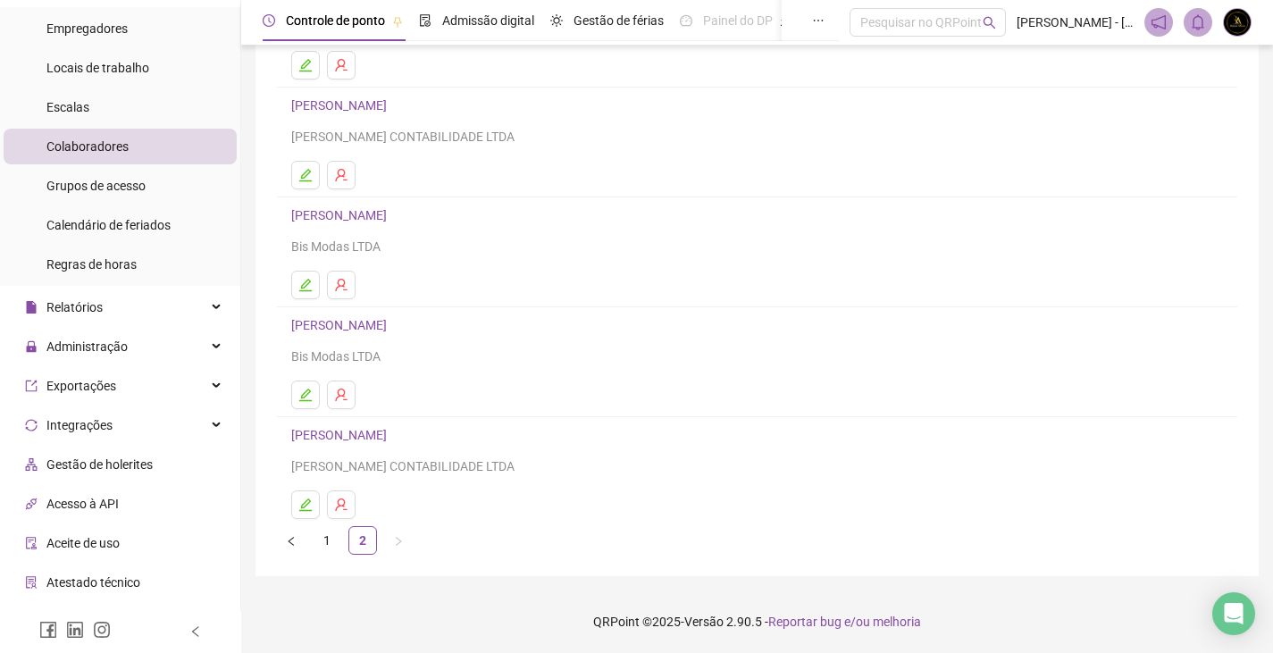
scroll to position [0, 0]
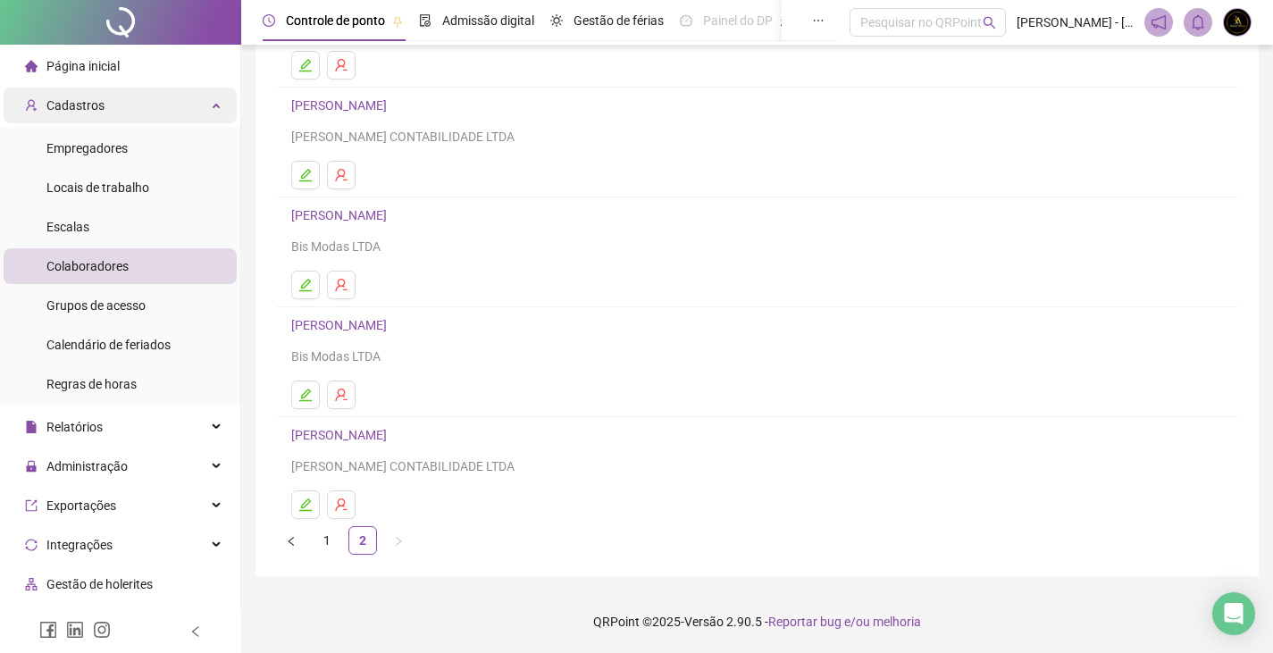
click at [136, 114] on div "Cadastros" at bounding box center [120, 106] width 233 height 36
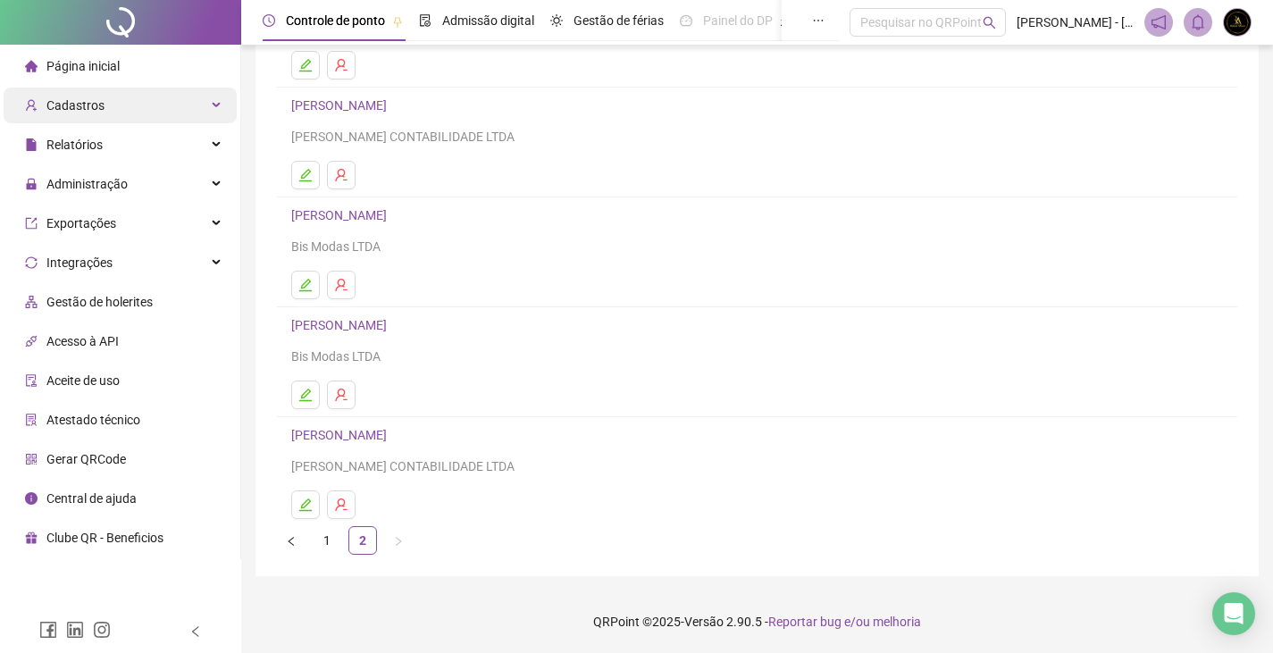
click at [141, 107] on div "Cadastros" at bounding box center [120, 106] width 233 height 36
